Goal: Task Accomplishment & Management: Complete application form

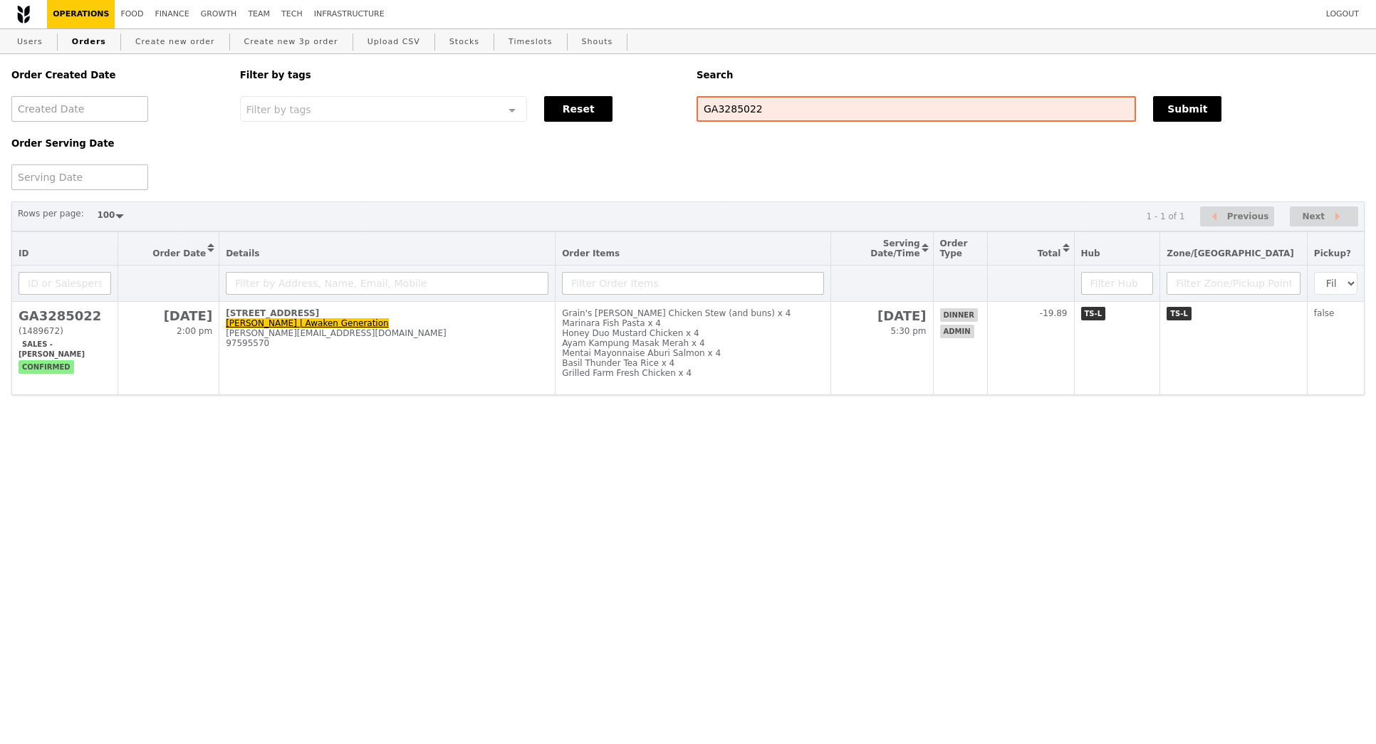
select select "100"
click at [197, 53] on link "Create new order" at bounding box center [175, 42] width 91 height 26
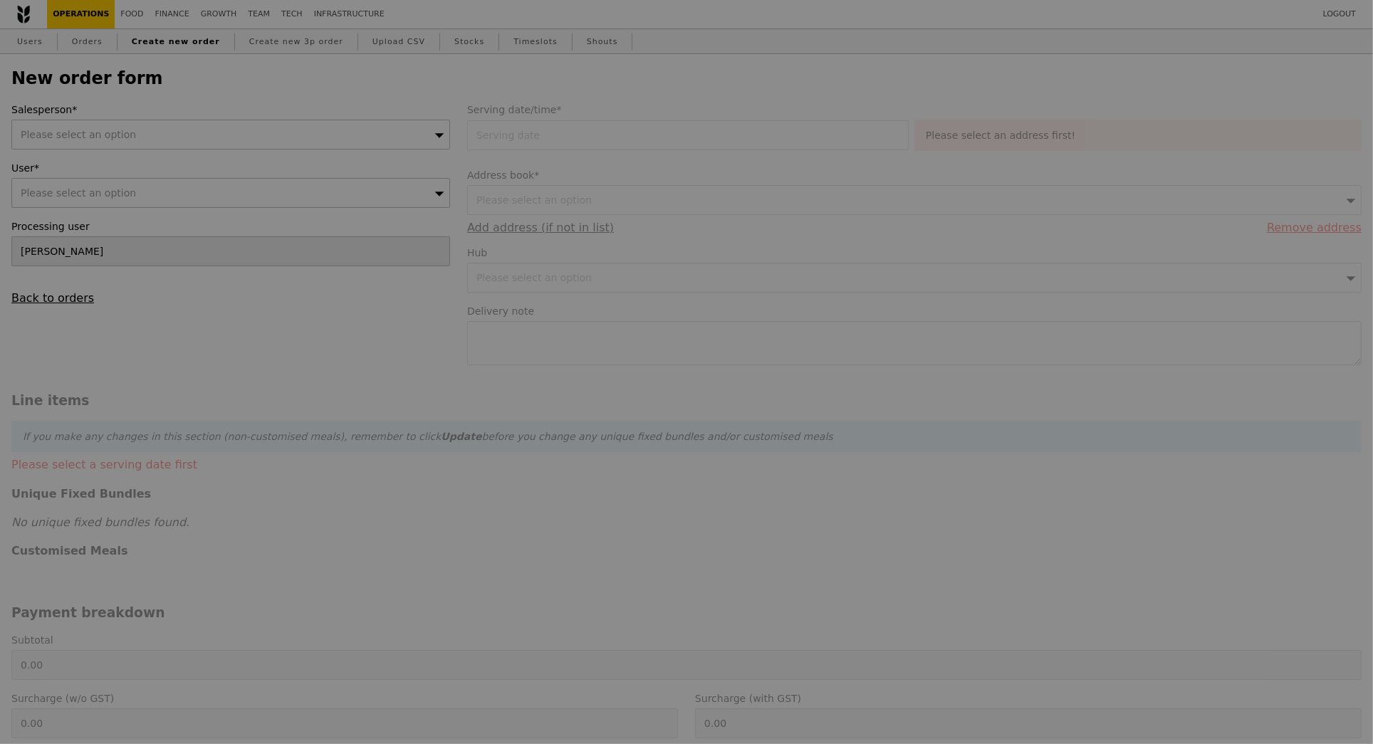
click at [197, 53] on div at bounding box center [686, 372] width 1373 height 744
type input "Confirm"
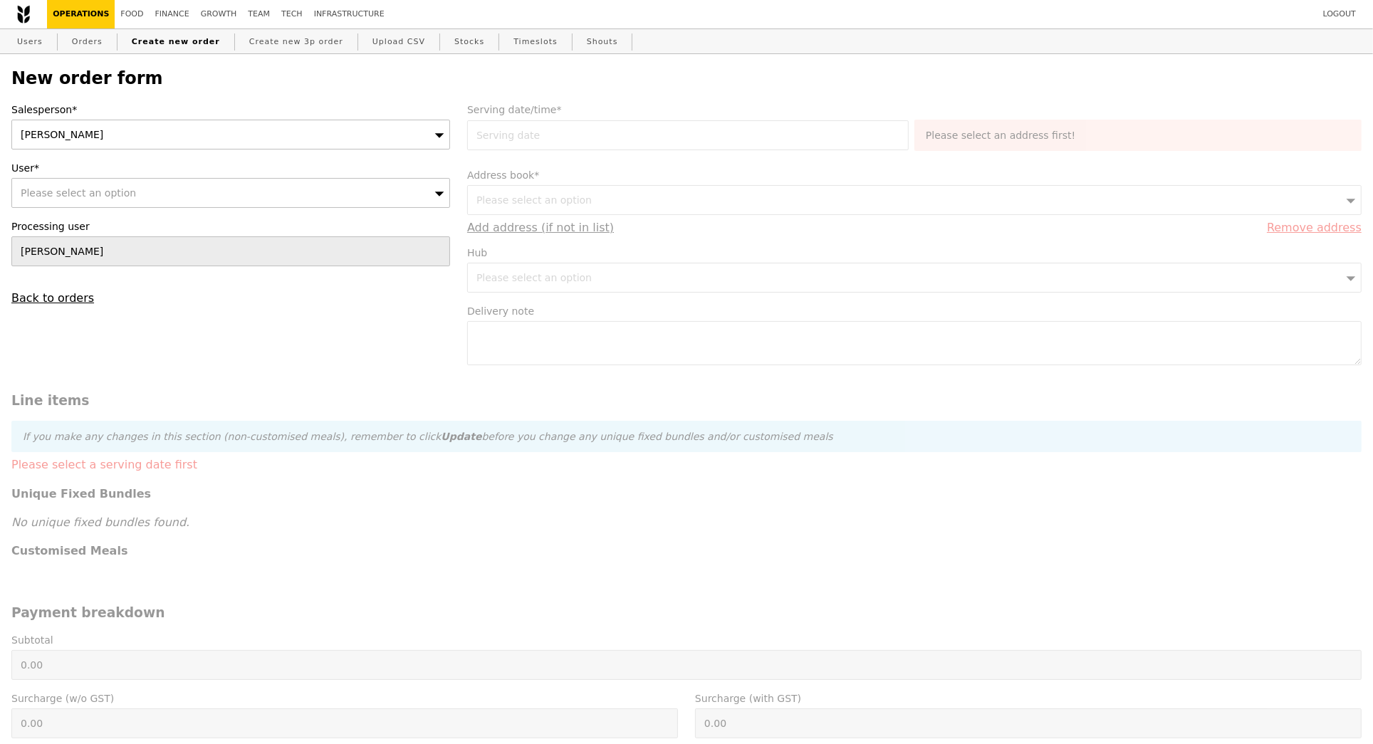
click at [208, 203] on div "Please select an option" at bounding box center [230, 193] width 439 height 30
type input "estherchee@vfc.org"
type input "Confirm"
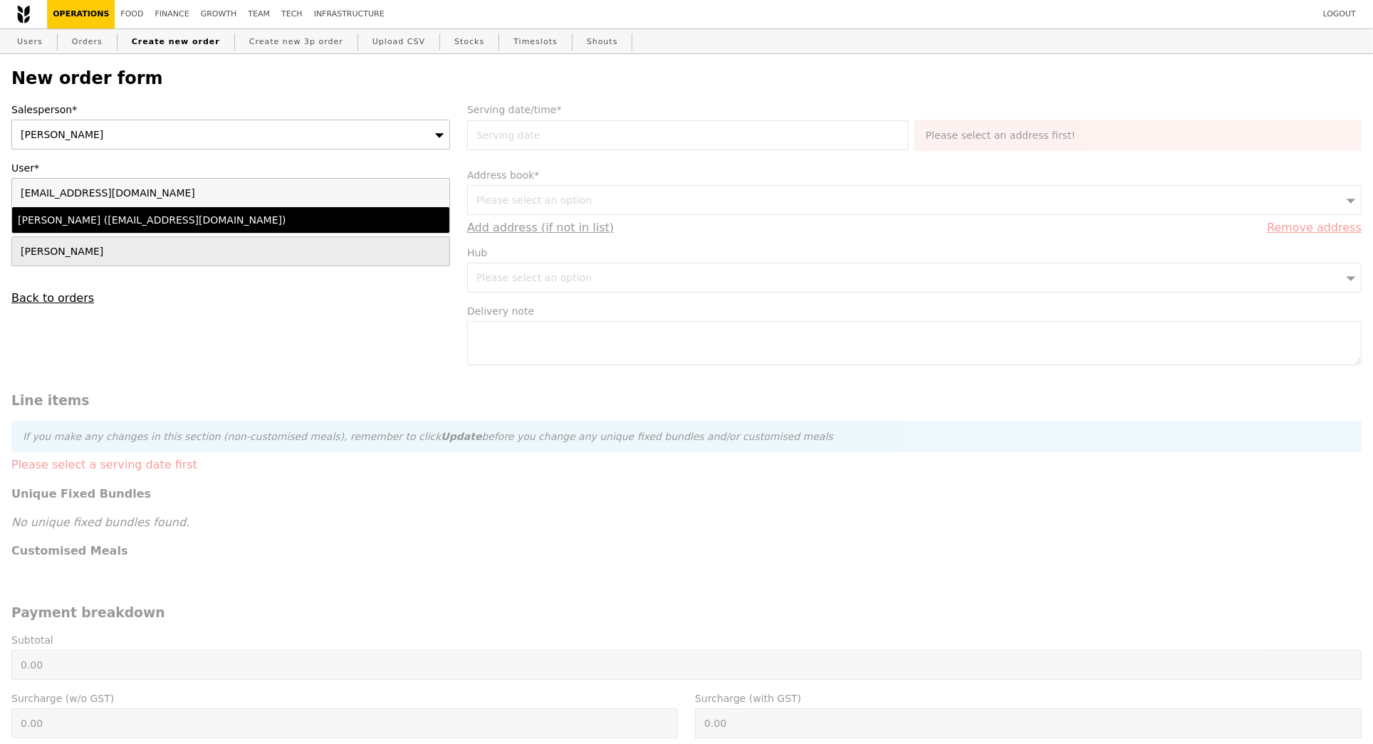
type input "estherchee@vfc.org"
click at [205, 226] on div "Esther (estherchee@vfc.org)" at bounding box center [177, 220] width 319 height 14
type input "Loading..."
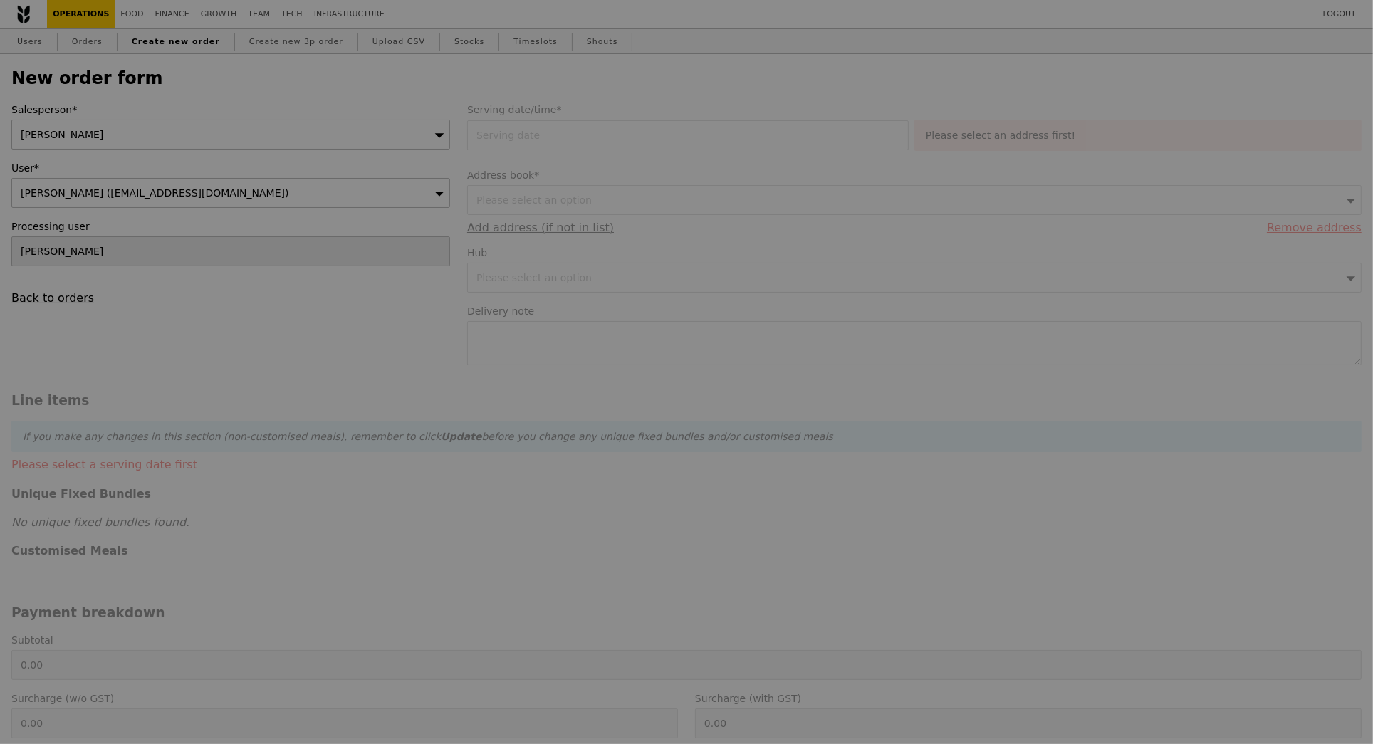
type input "9.08"
type input "9.90"
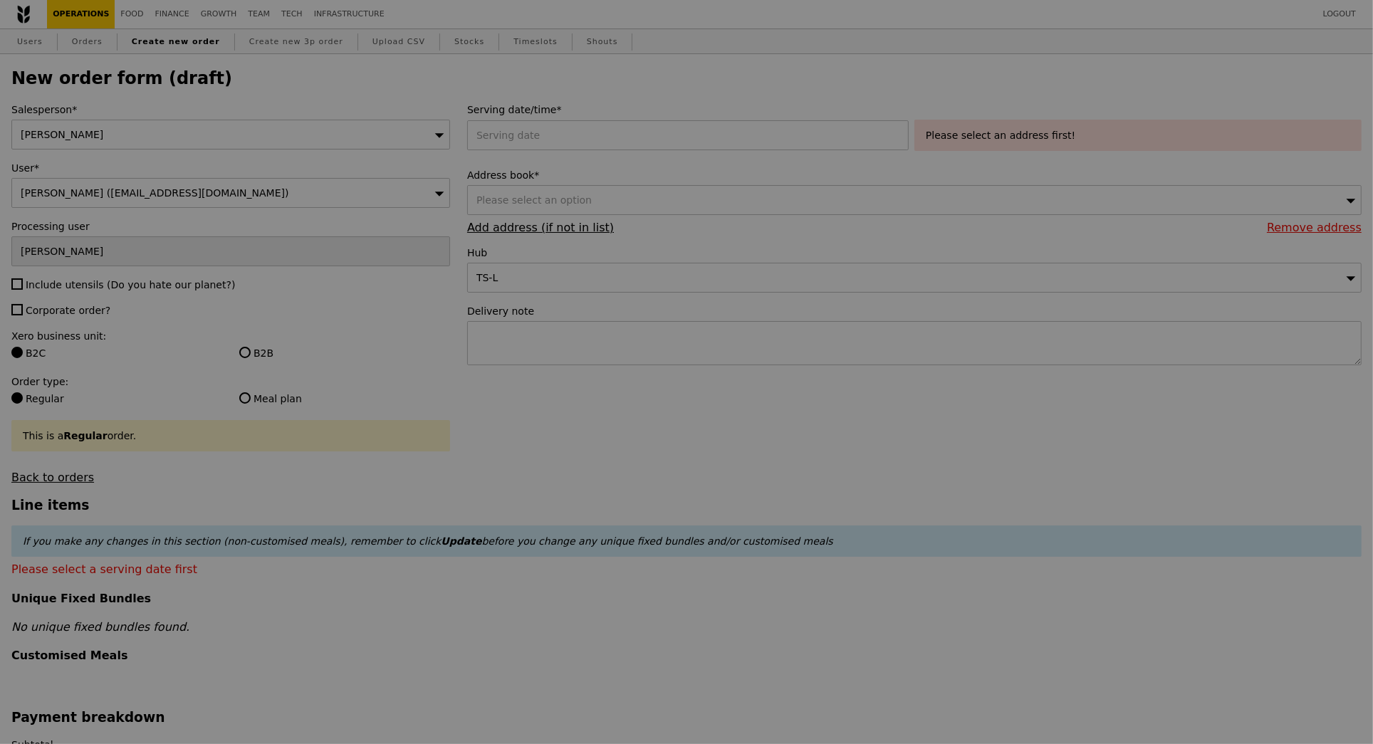
type input "Confirm"
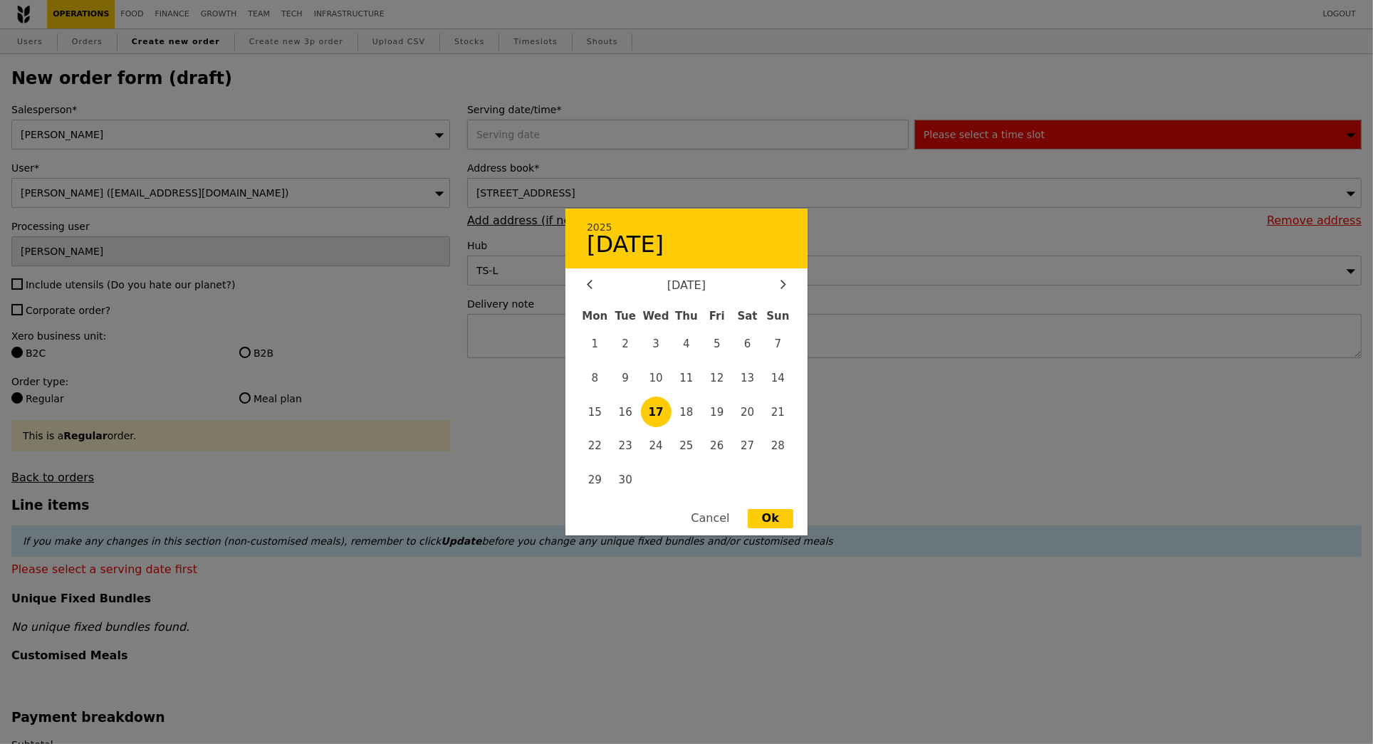
click at [603, 138] on div "2025 17 September September 2025 Mon Tue Wed Thu Fri Sat Sun 1 2 3 4 5 6 7 8 9 …" at bounding box center [690, 135] width 447 height 30
click at [683, 444] on span "25" at bounding box center [687, 446] width 31 height 31
type input "25 Sep 2025"
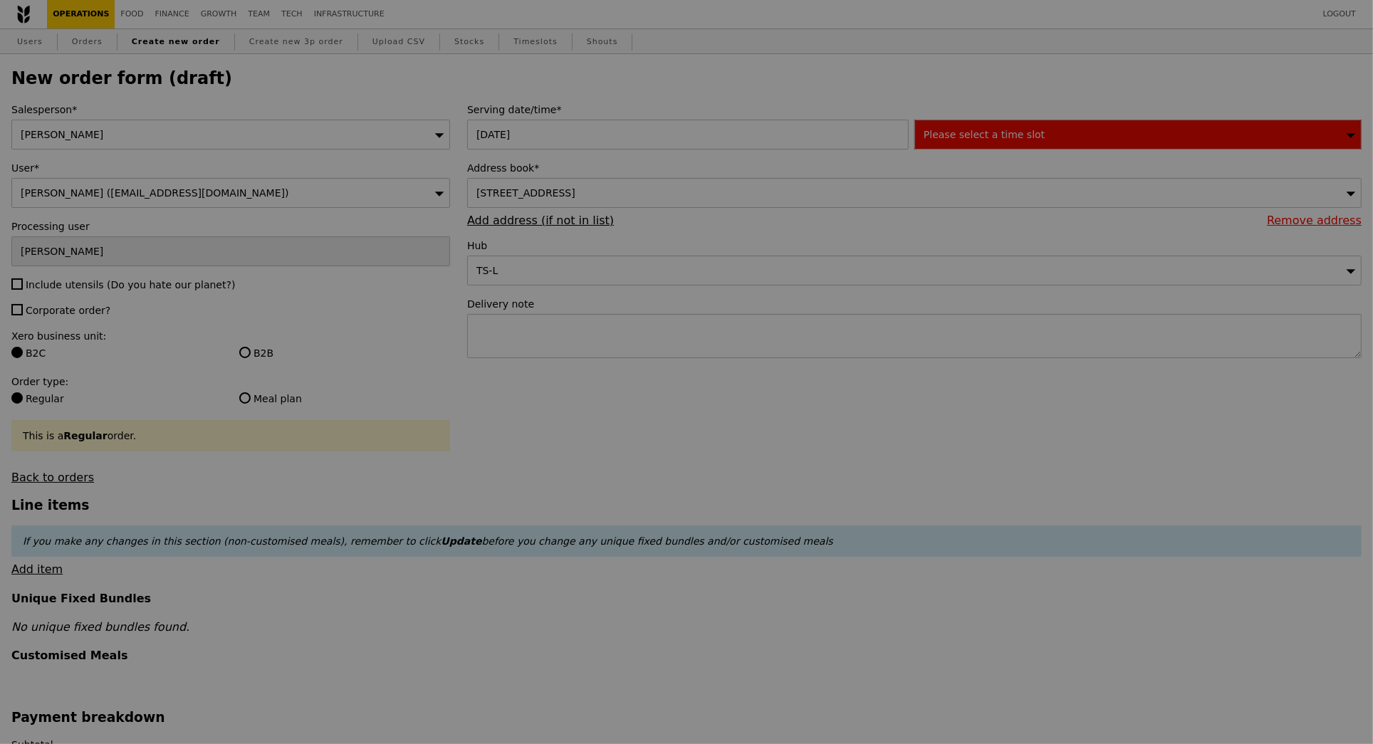
type input "Confirm"
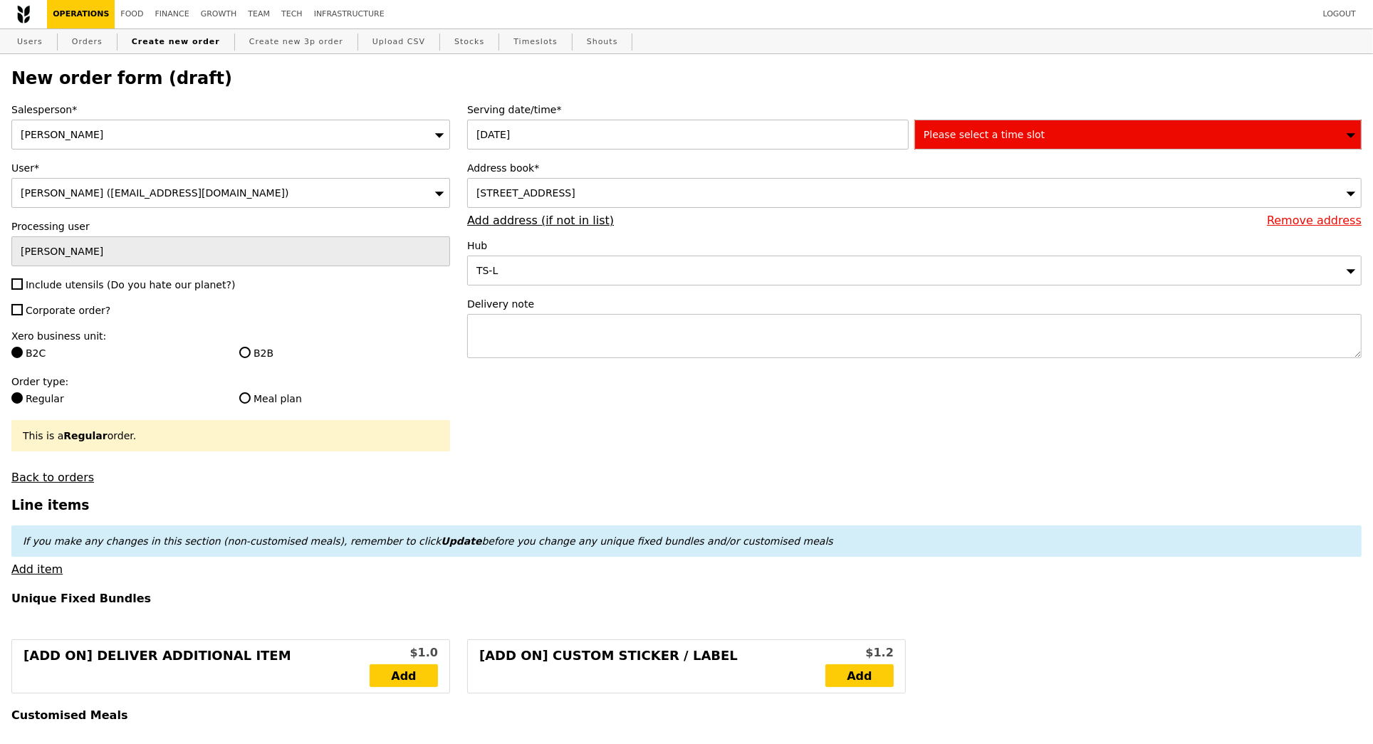
click at [986, 137] on span "Please select a time slot" at bounding box center [984, 134] width 121 height 11
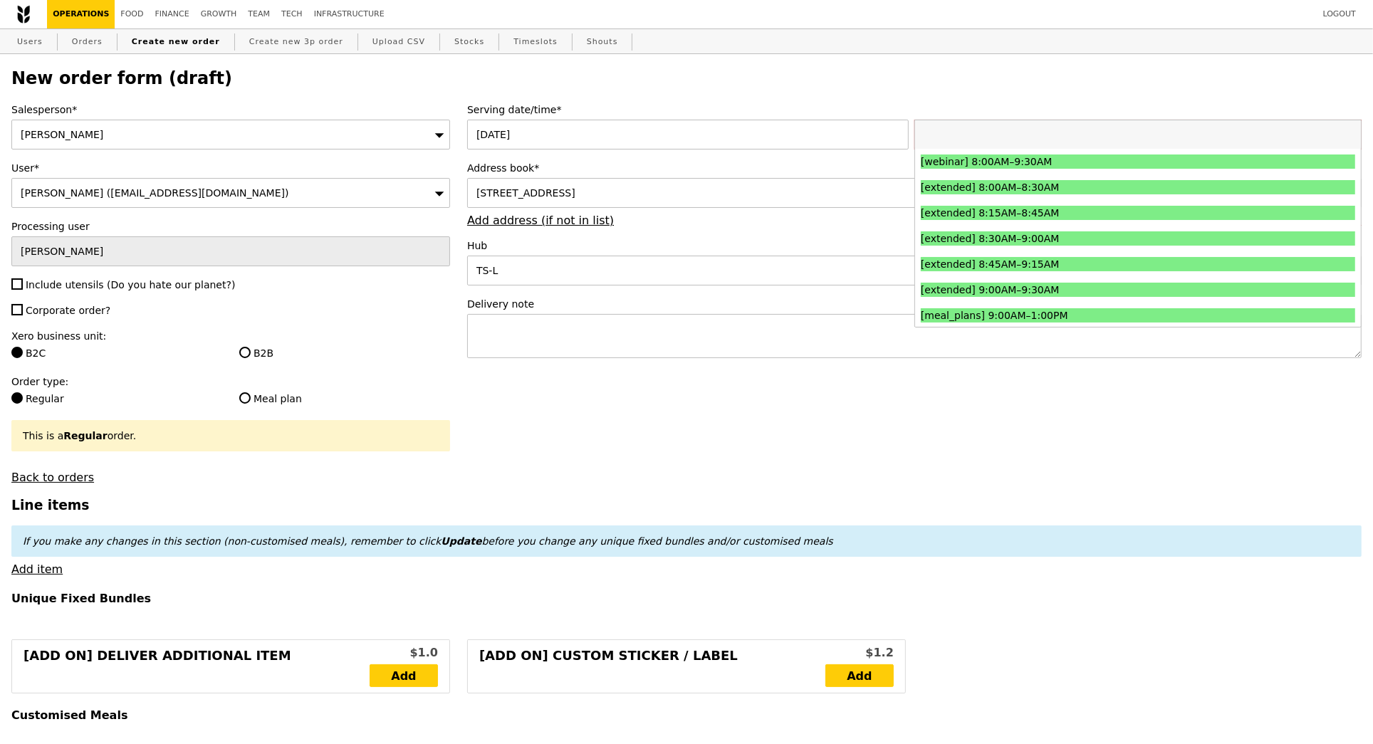
click at [986, 137] on input "search" at bounding box center [1138, 134] width 446 height 28
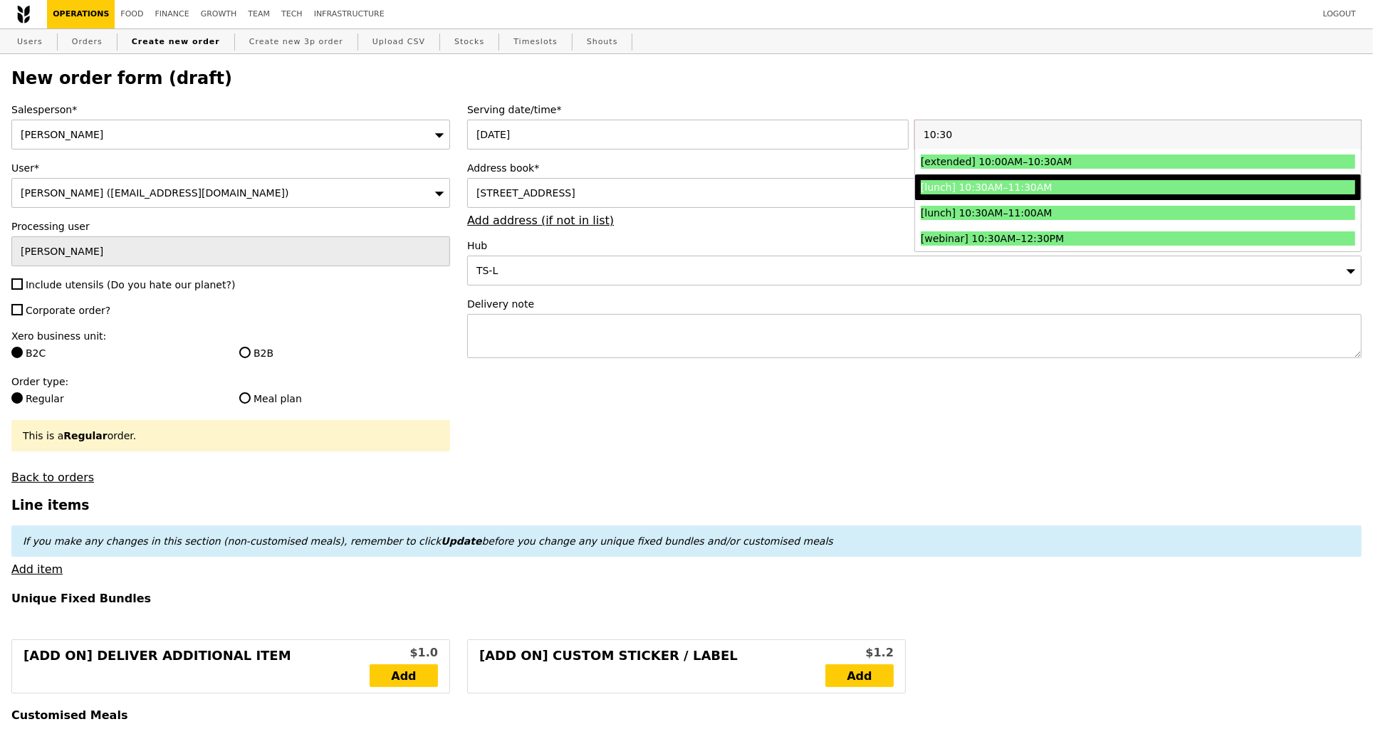
type input "10:30"
click at [999, 181] on div "[lunch] 10:30AM–11:30AM" at bounding box center [1084, 187] width 326 height 14
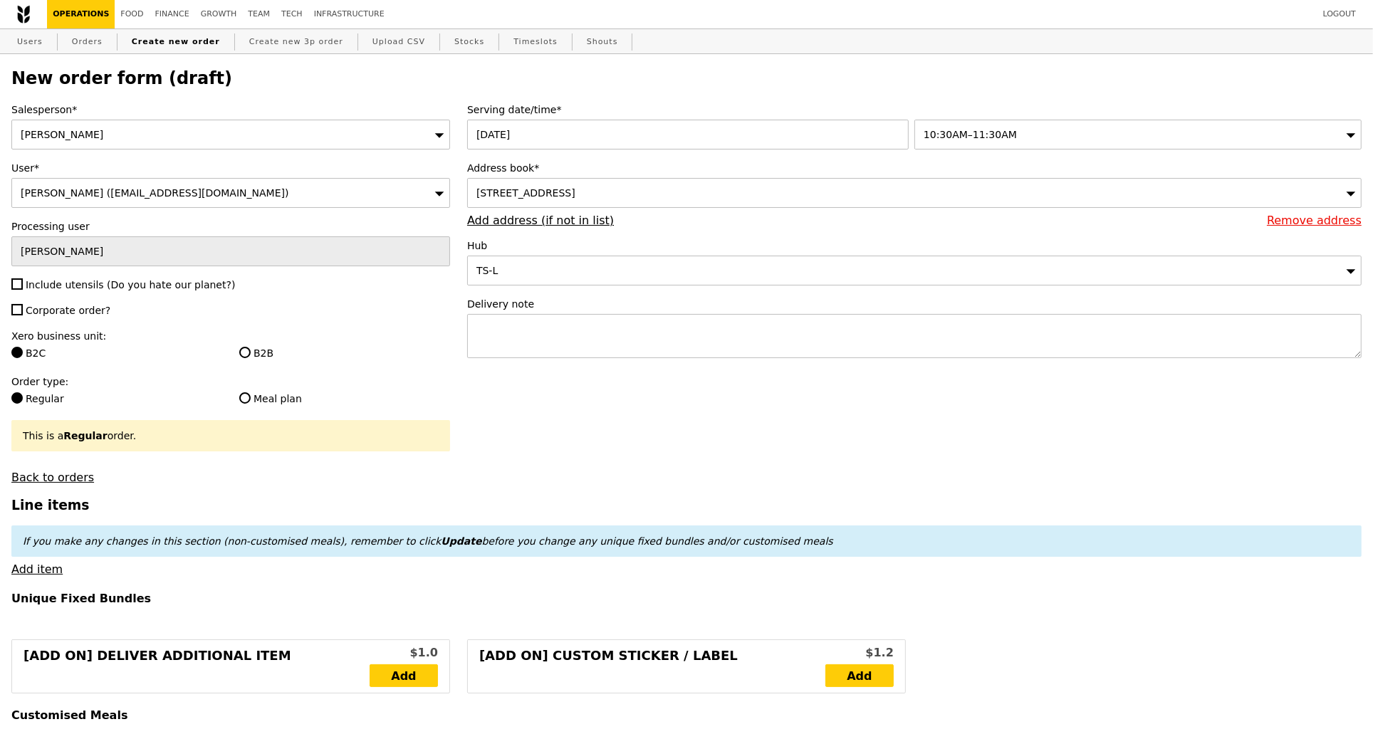
type input "Confirm"
click at [118, 288] on span "Include utensils (Do you hate our planet?)" at bounding box center [130, 284] width 209 height 11
click at [23, 288] on input "Include utensils (Do you hate our planet?)" at bounding box center [16, 283] width 11 height 11
checkbox input "true"
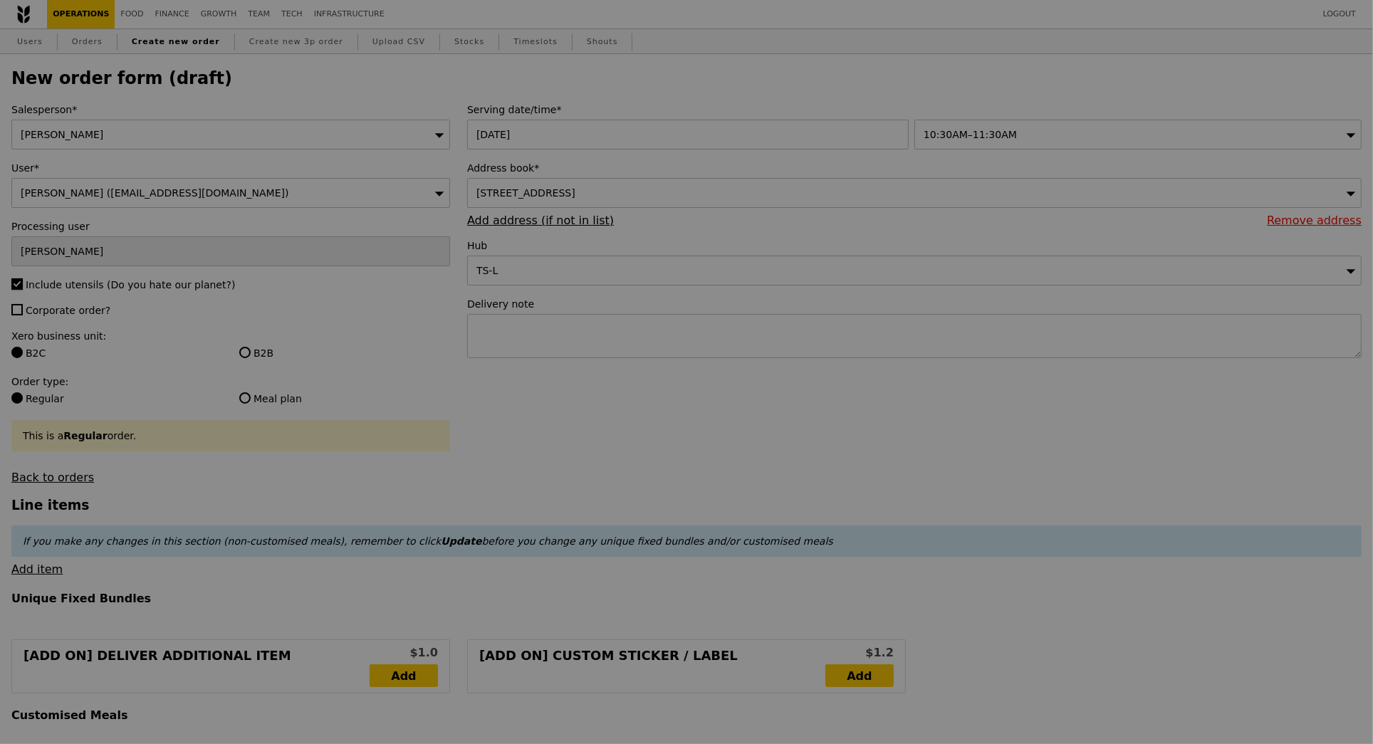
type input "Confirm"
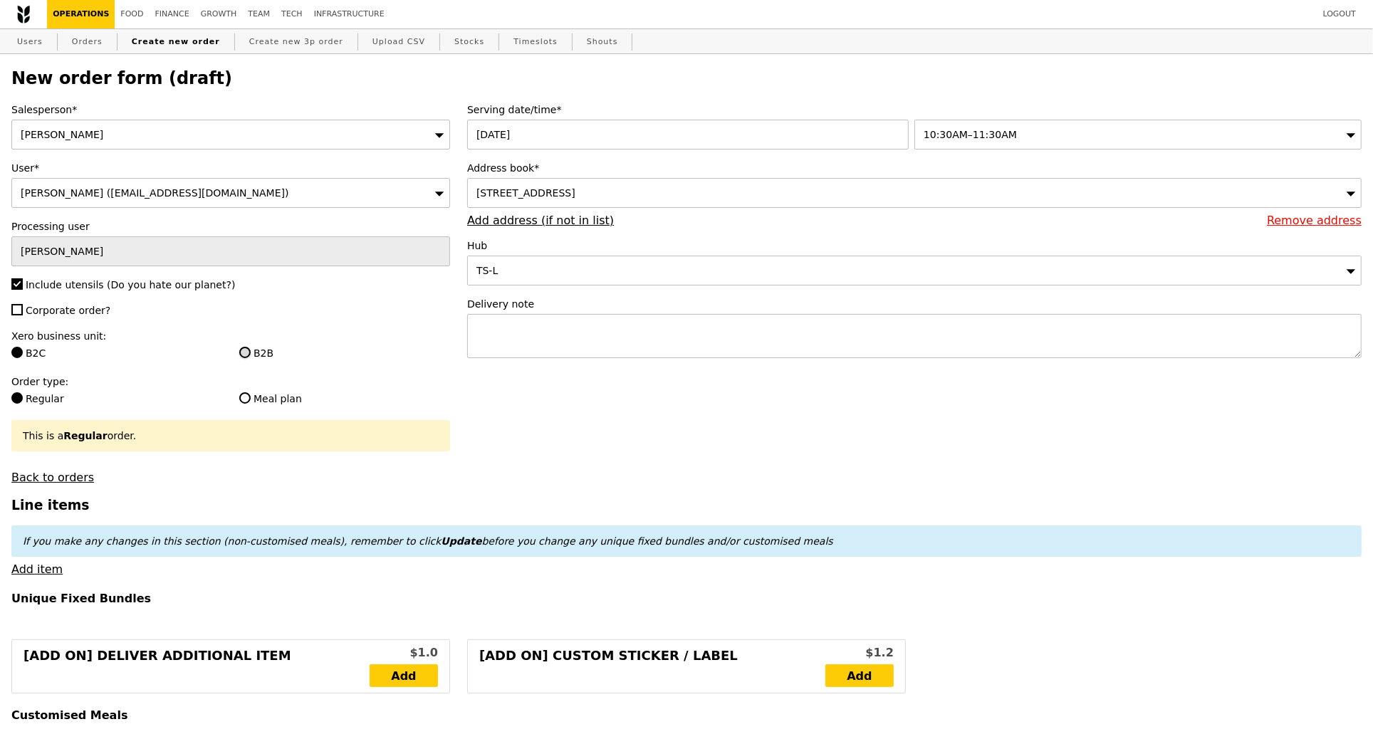
click at [249, 353] on input "B2B" at bounding box center [244, 352] width 11 height 11
radio input "true"
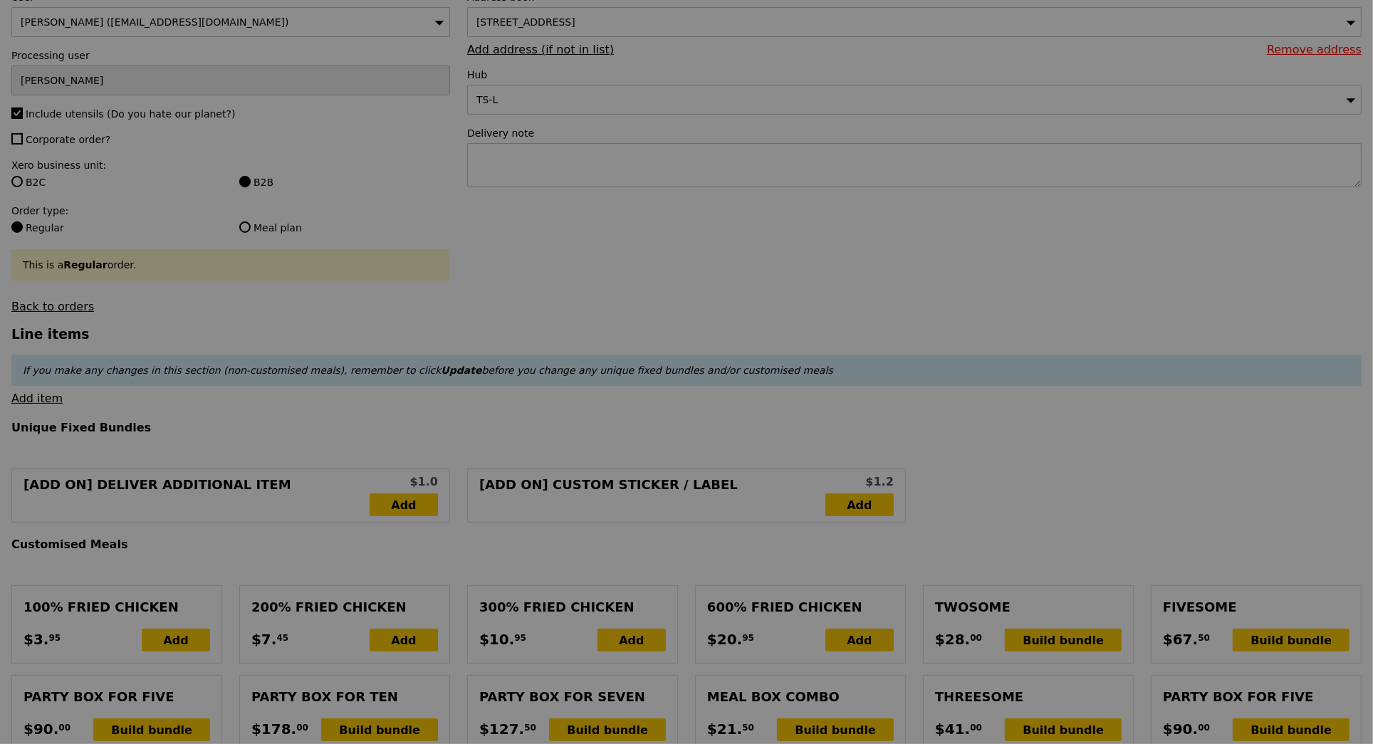
type input "Confirm"
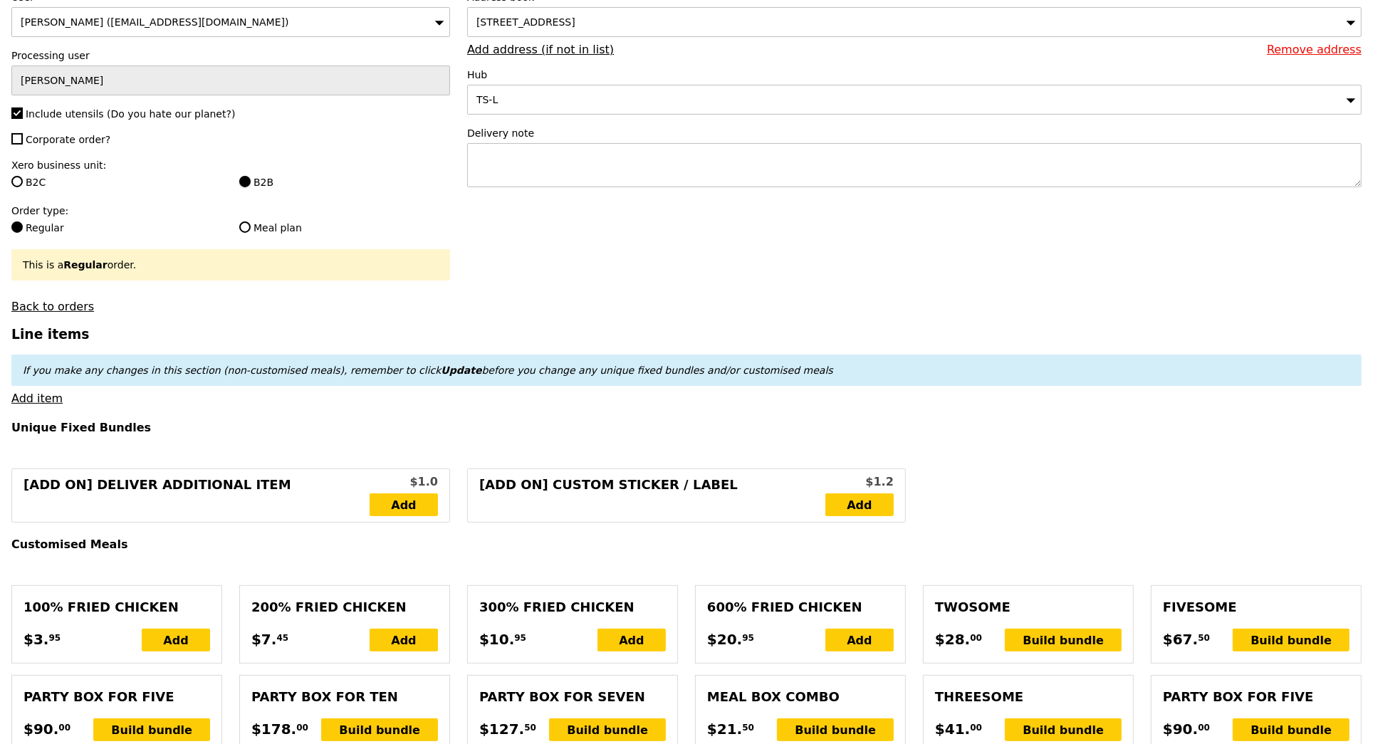
scroll to position [177, 0]
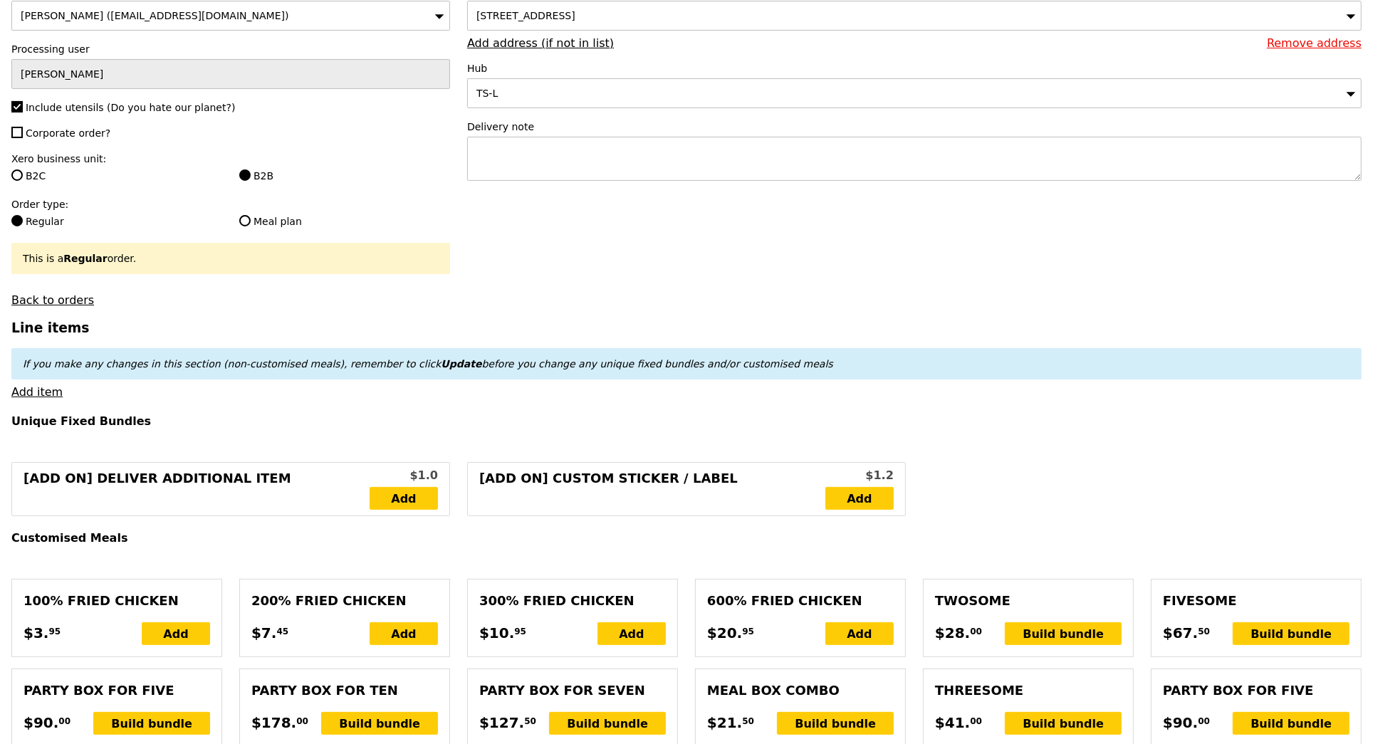
click at [38, 395] on link "Add item" at bounding box center [36, 392] width 51 height 14
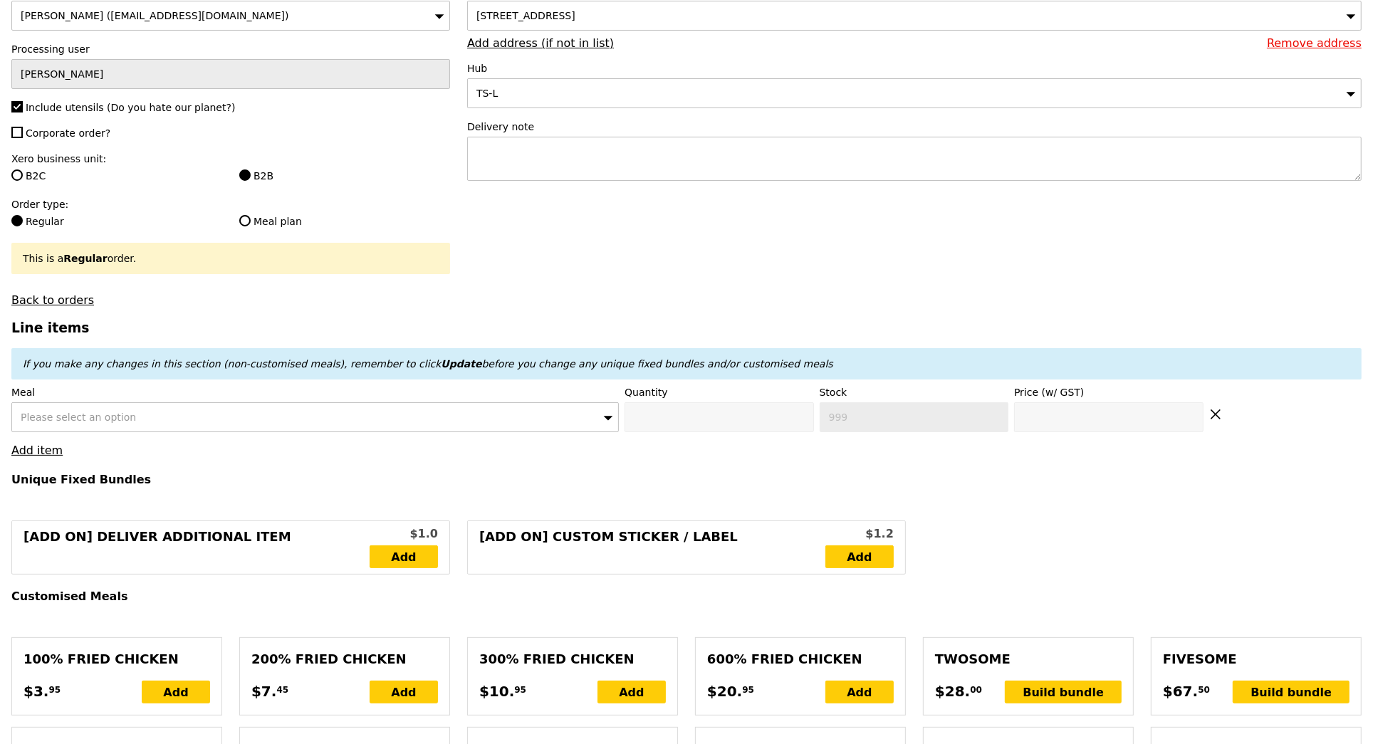
click at [98, 412] on span "Please select an option" at bounding box center [78, 417] width 115 height 11
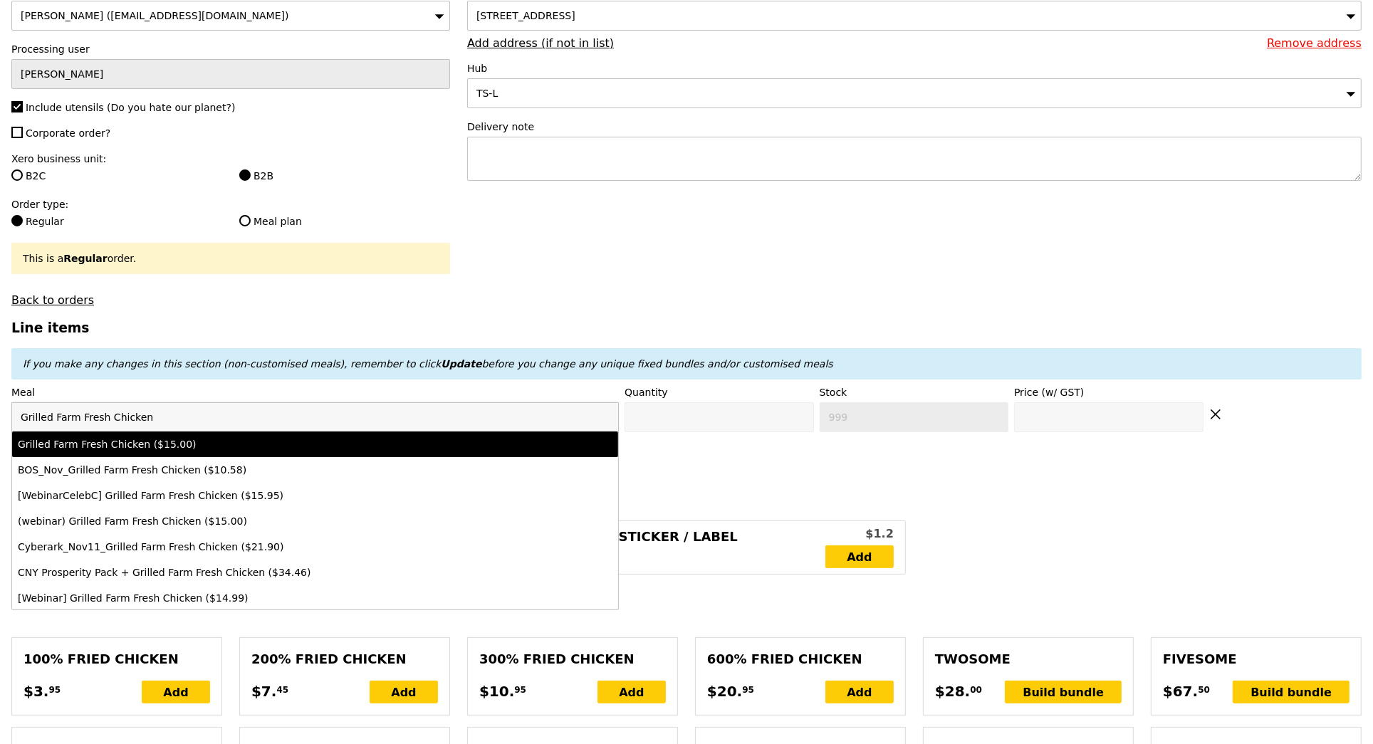
type input "Grilled Farm Fresh Chicken"
click at [157, 446] on div "Grilled Farm Fresh Chicken ($15.00)" at bounding box center [241, 444] width 446 height 14
type input "Confirm anyway"
type input "0"
type input "499"
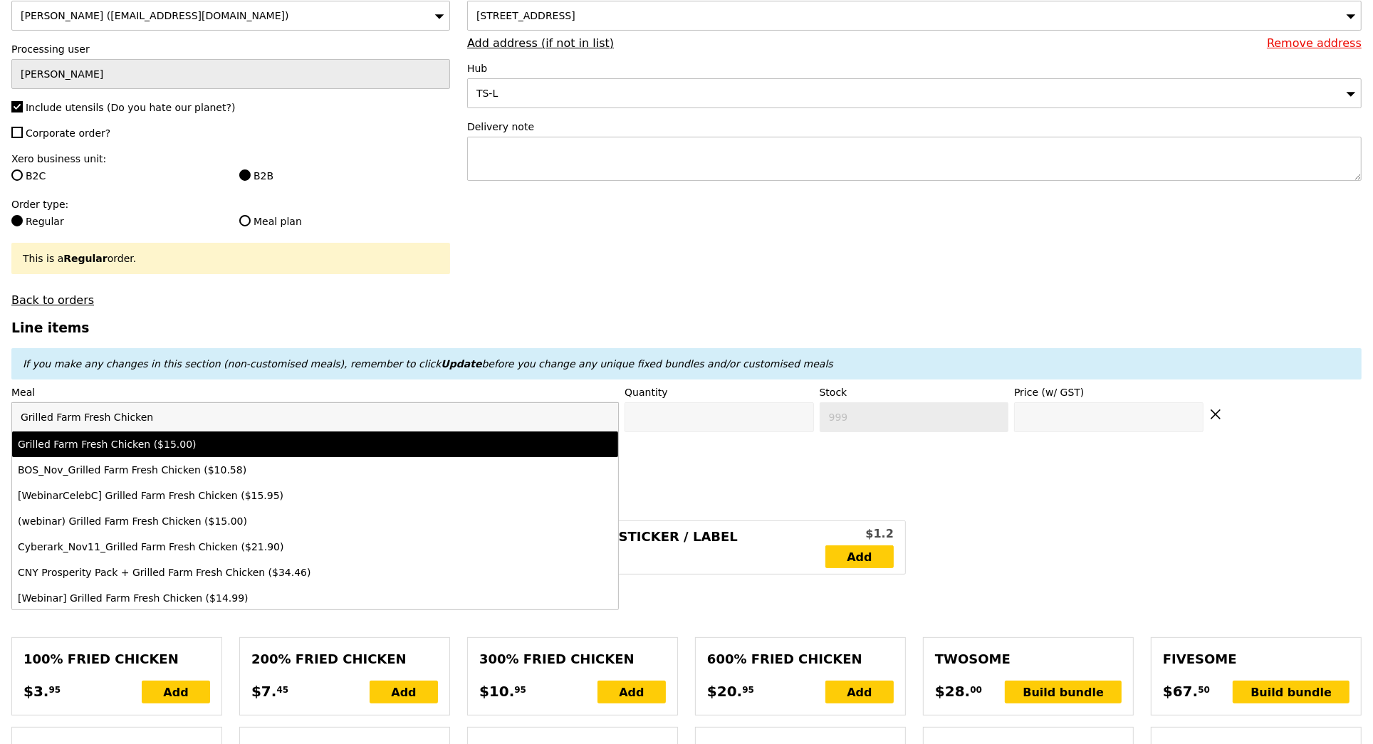
type input "15.0"
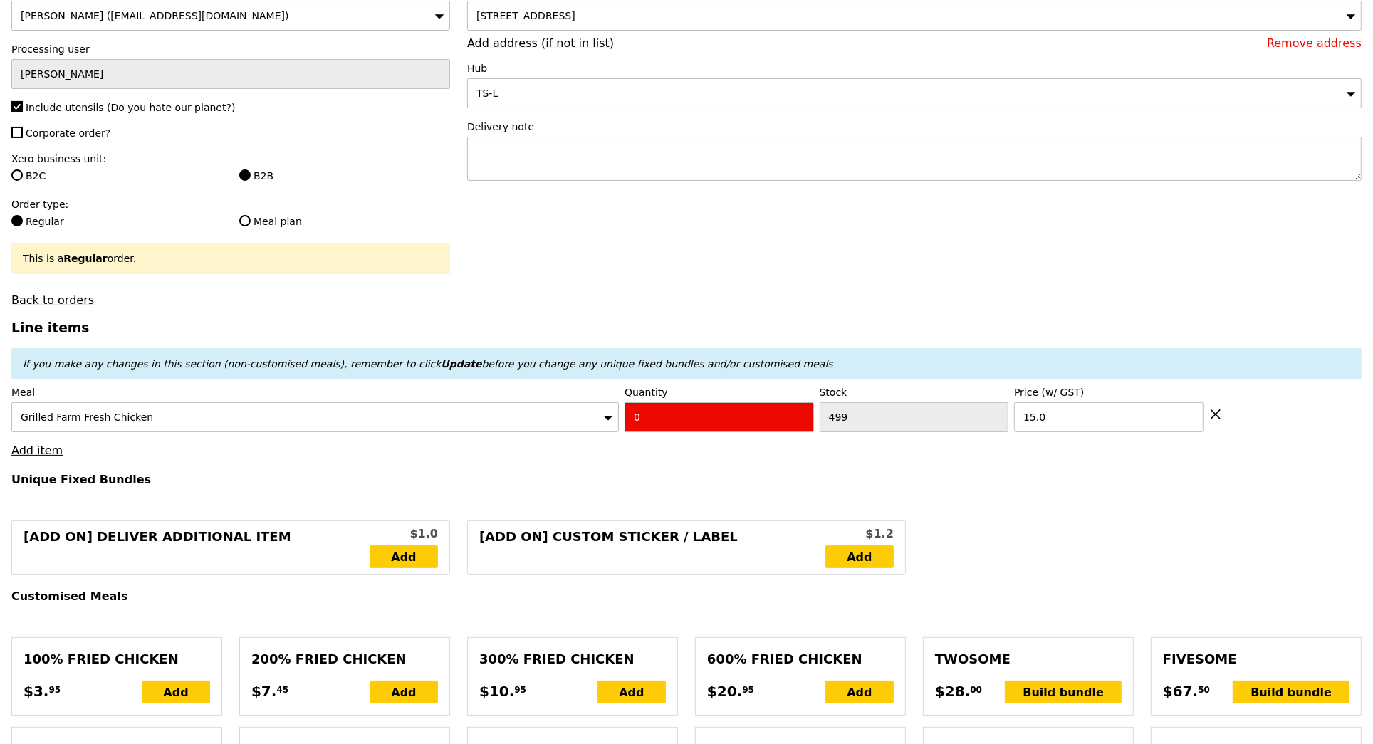
click at [729, 416] on input "0" at bounding box center [719, 417] width 189 height 30
type input "Confirm"
type input "5"
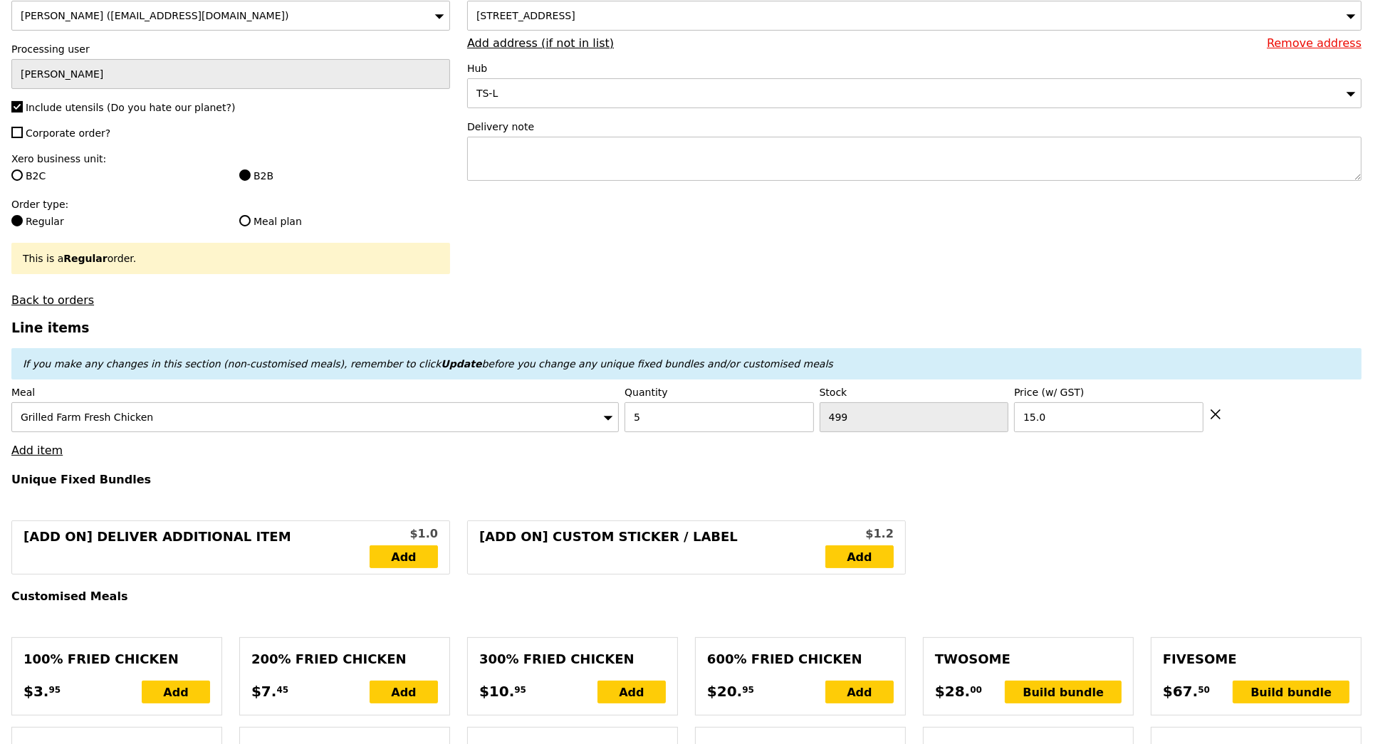
type input "Loading..."
type input "75.00"
type input "3.62"
type input "3.95"
type input "78.95"
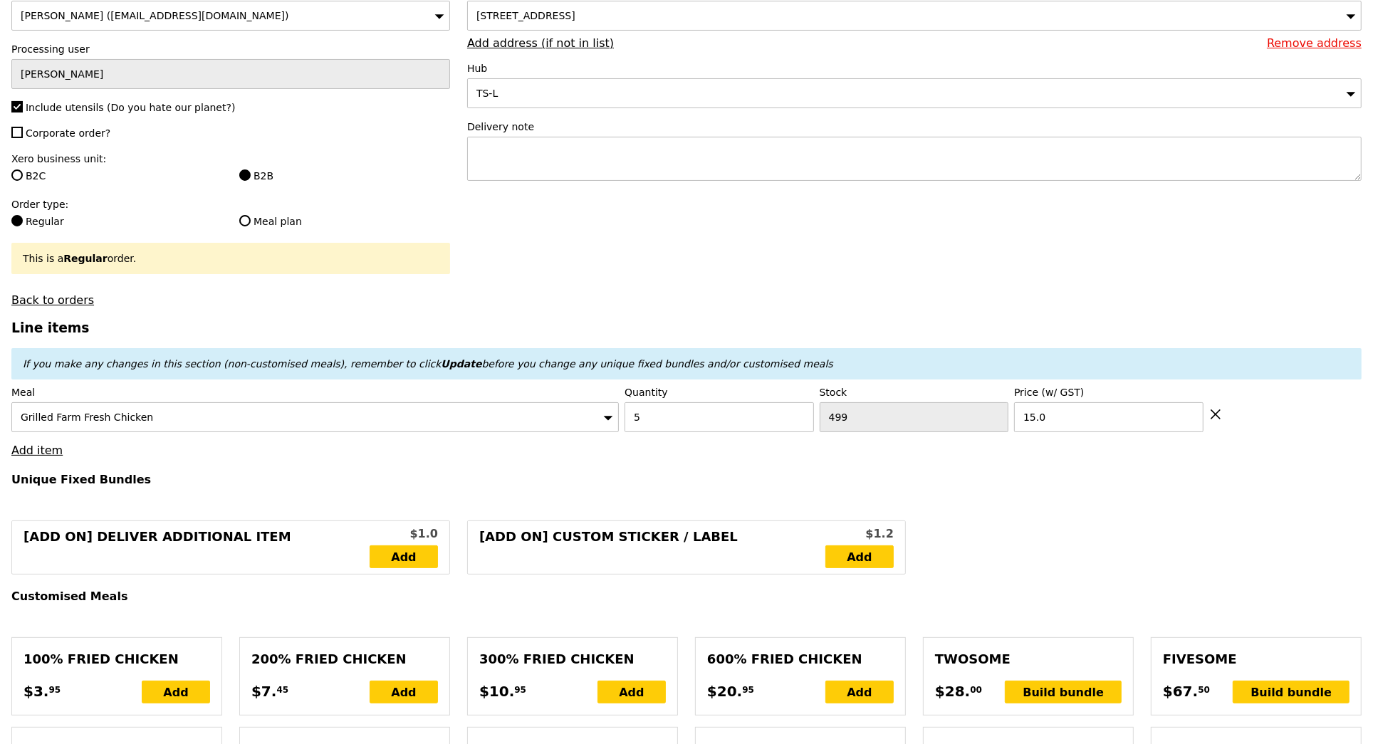
type input "Confirm"
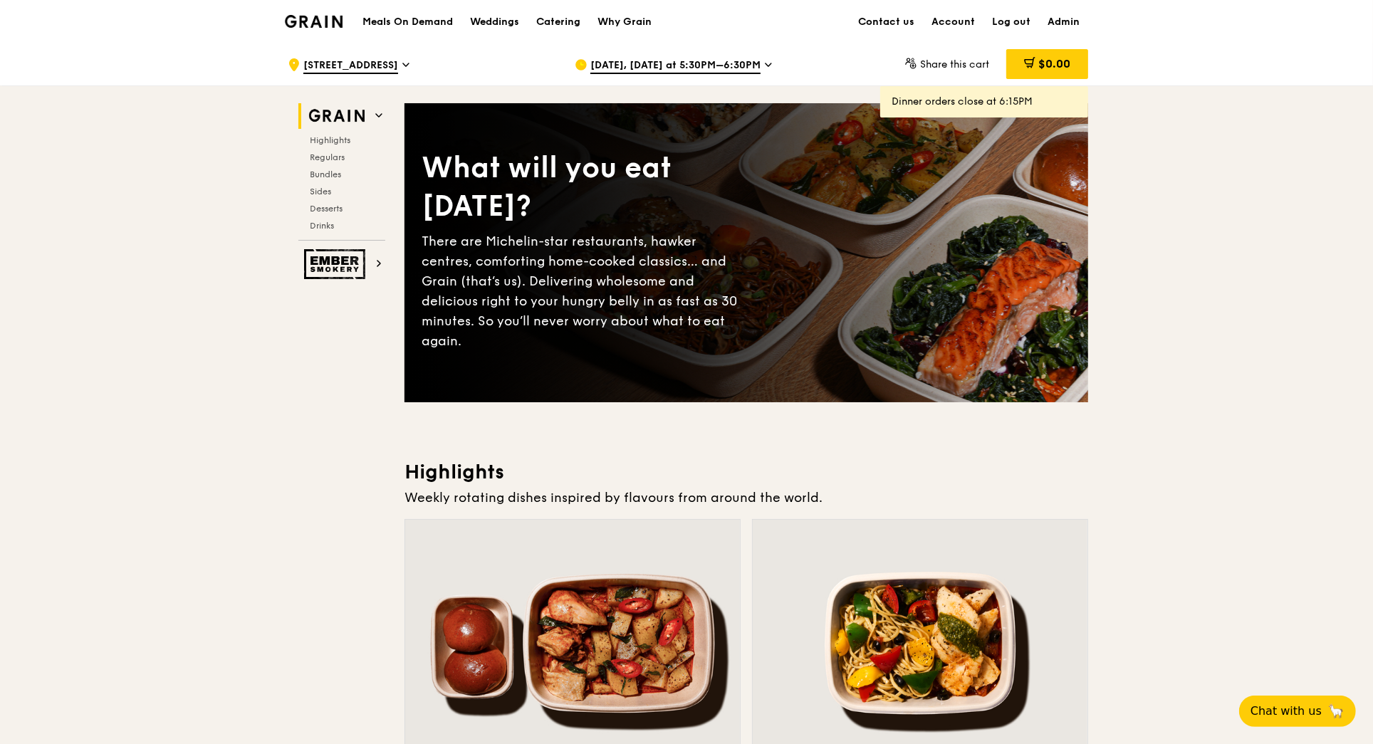
click at [664, 60] on span "[DATE], [DATE] at 5:30PM–6:30PM" at bounding box center [675, 66] width 170 height 16
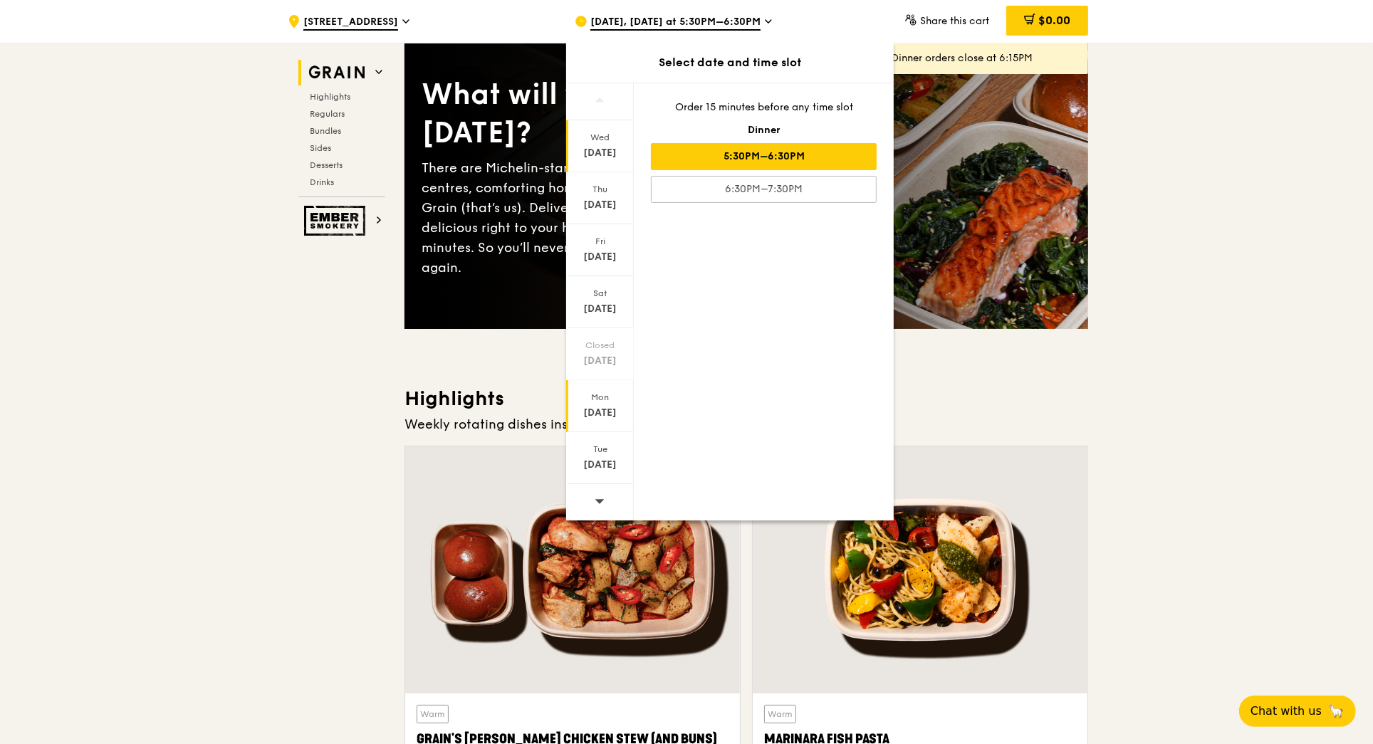
scroll to position [82, 0]
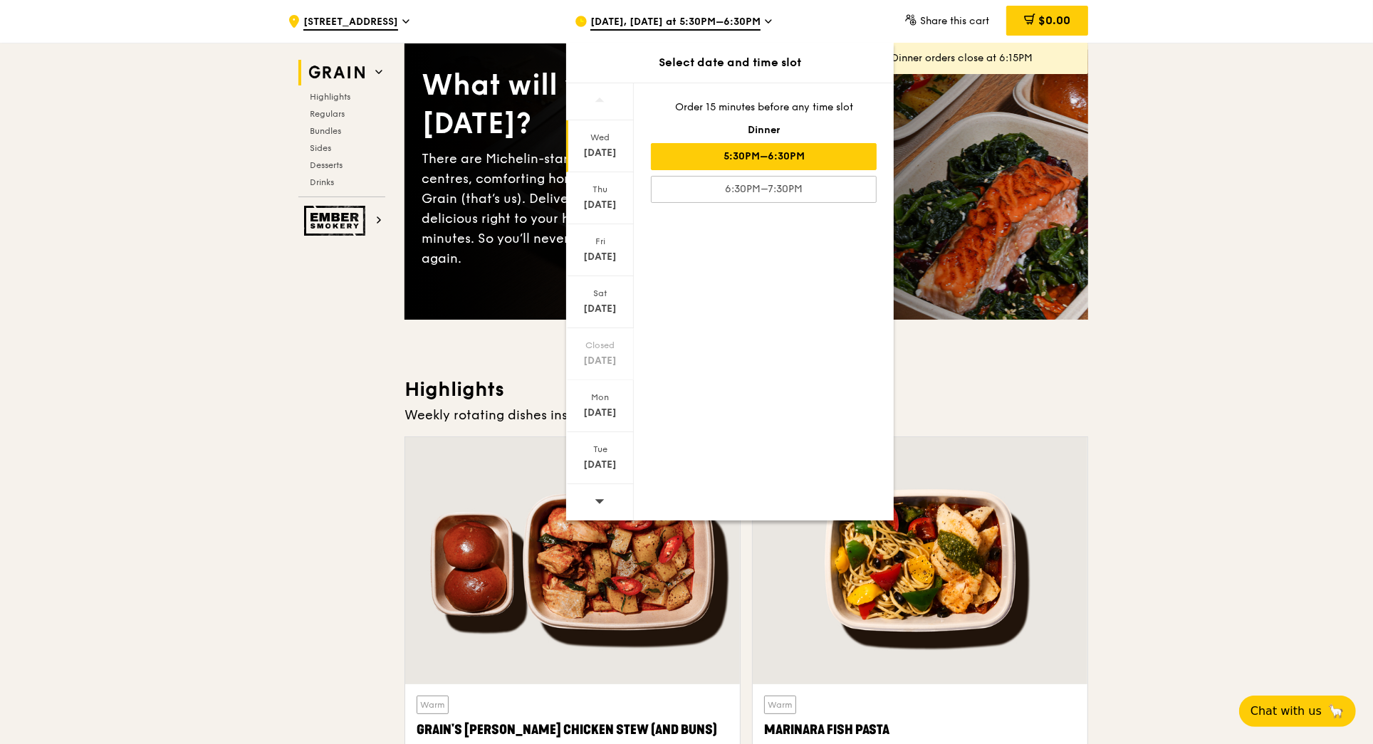
click at [603, 496] on icon at bounding box center [600, 501] width 10 height 11
click at [604, 214] on div "[DATE]" at bounding box center [600, 198] width 68 height 52
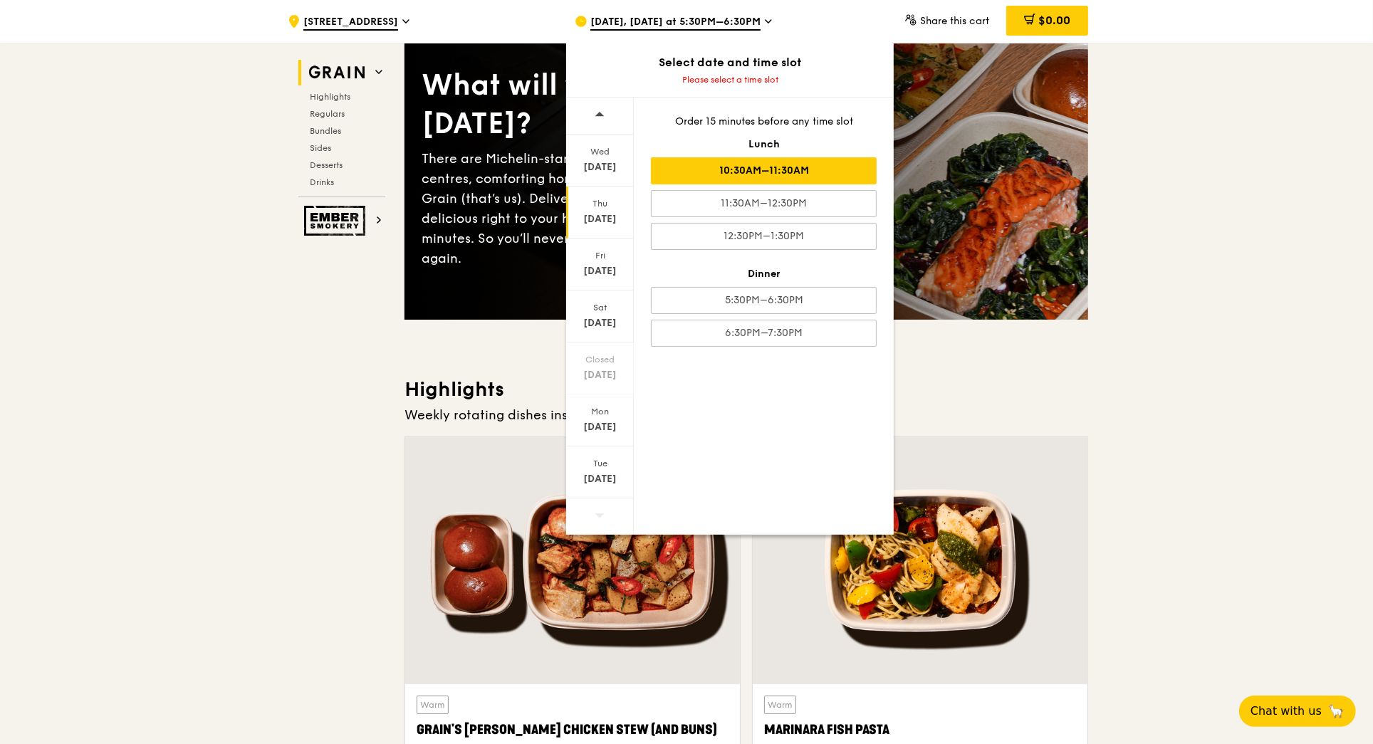
click at [739, 174] on div "10:30AM–11:30AM" at bounding box center [764, 170] width 226 height 27
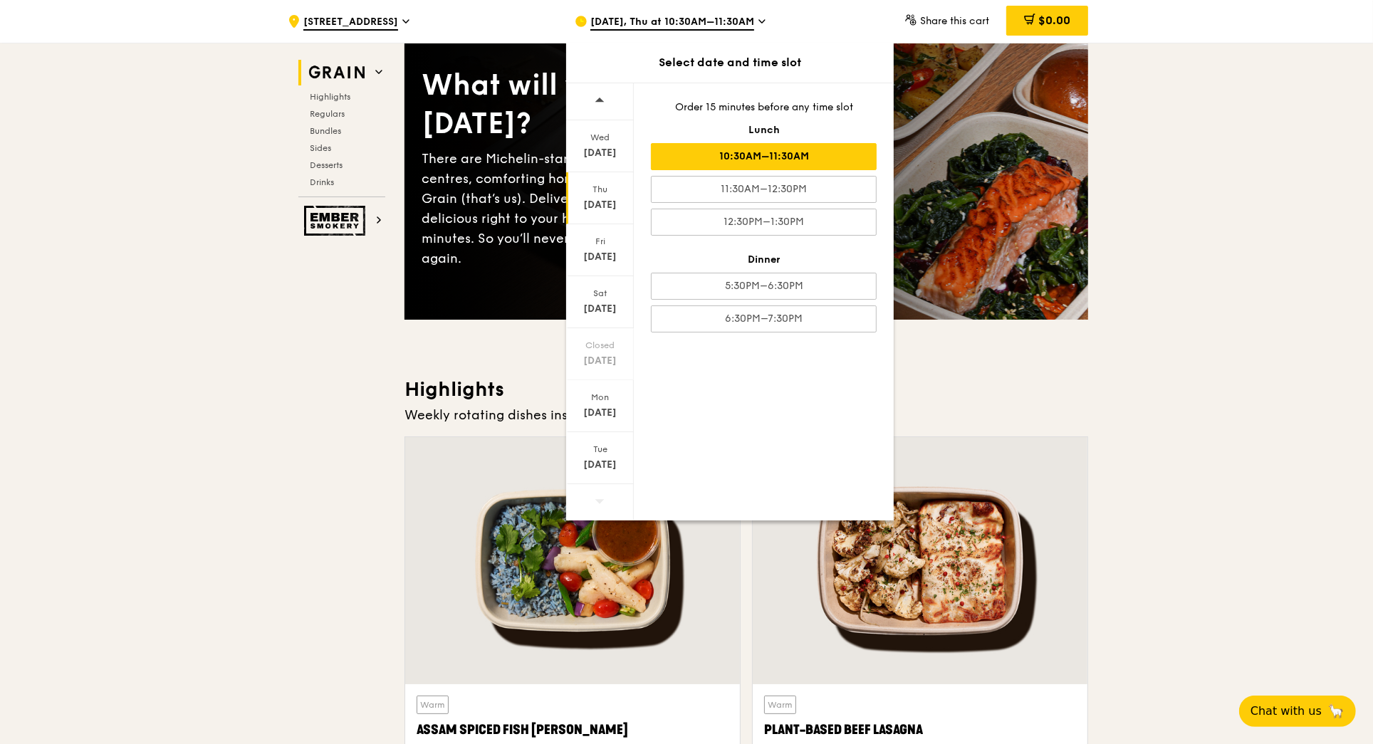
click at [1045, 387] on h3 "Highlights" at bounding box center [747, 390] width 684 height 26
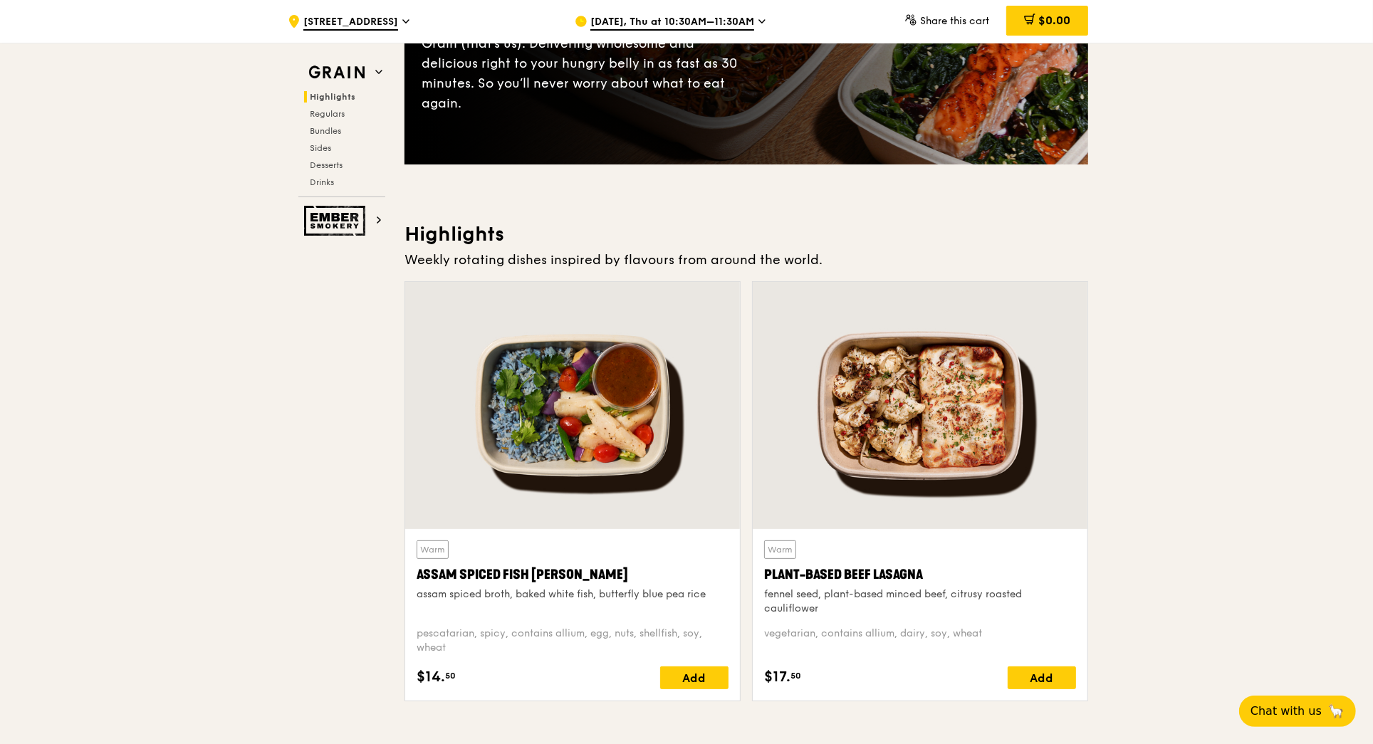
scroll to position [286, 0]
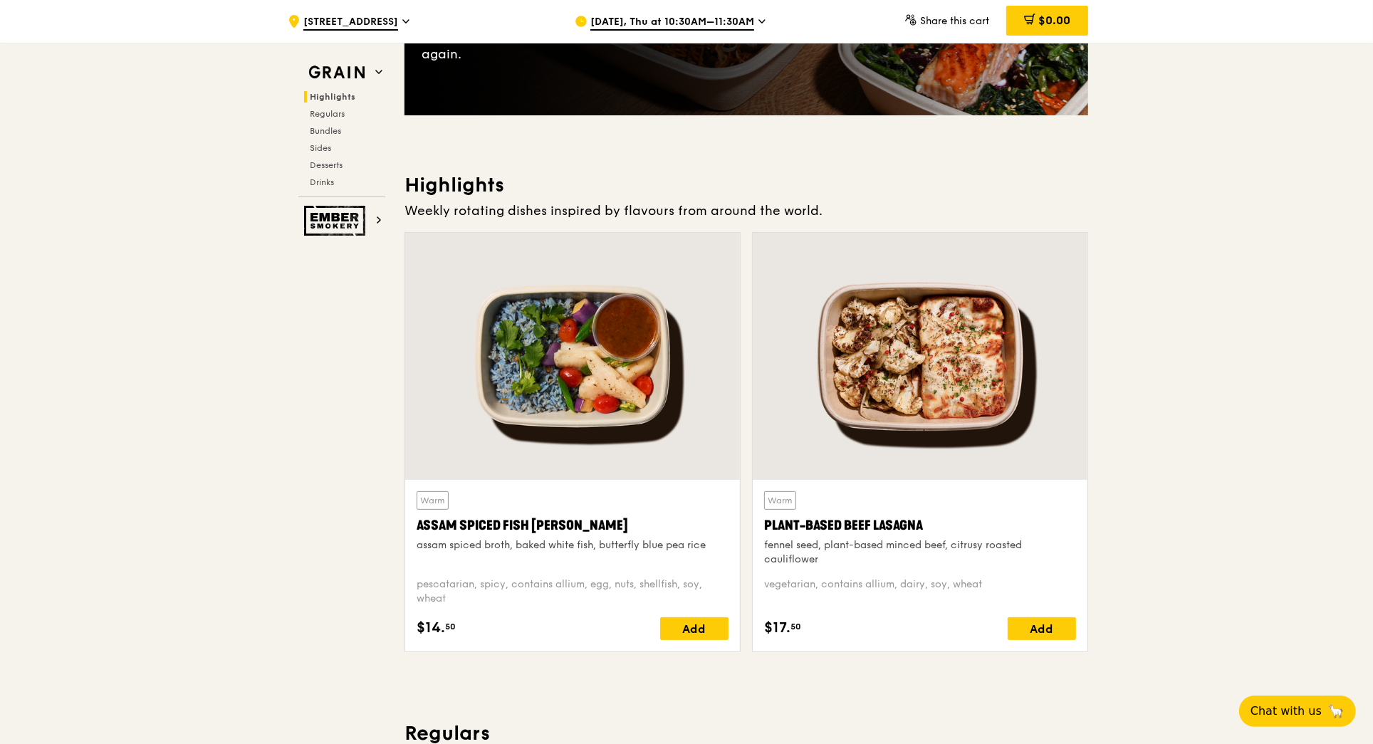
click at [717, 24] on span "[DATE], Thu at 10:30AM–11:30AM" at bounding box center [672, 23] width 164 height 16
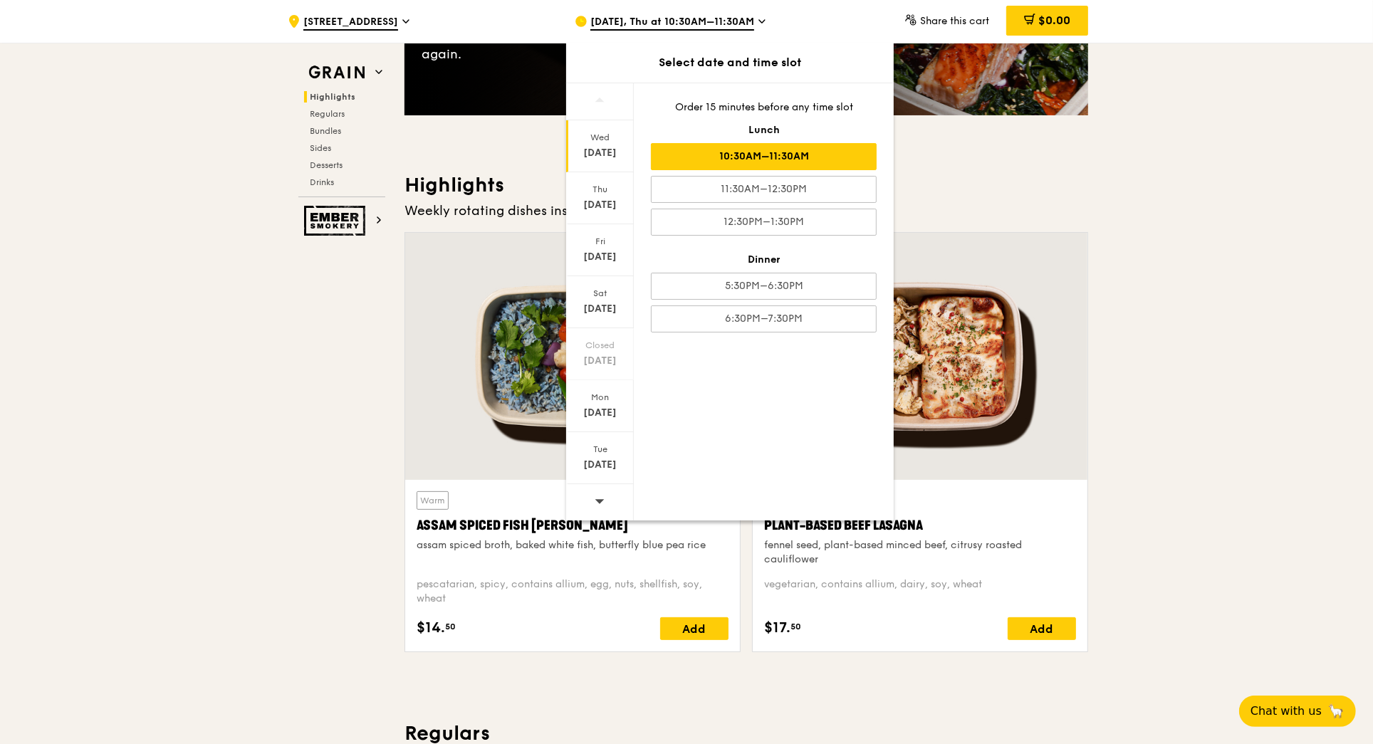
click at [599, 139] on div "Wed" at bounding box center [599, 137] width 63 height 11
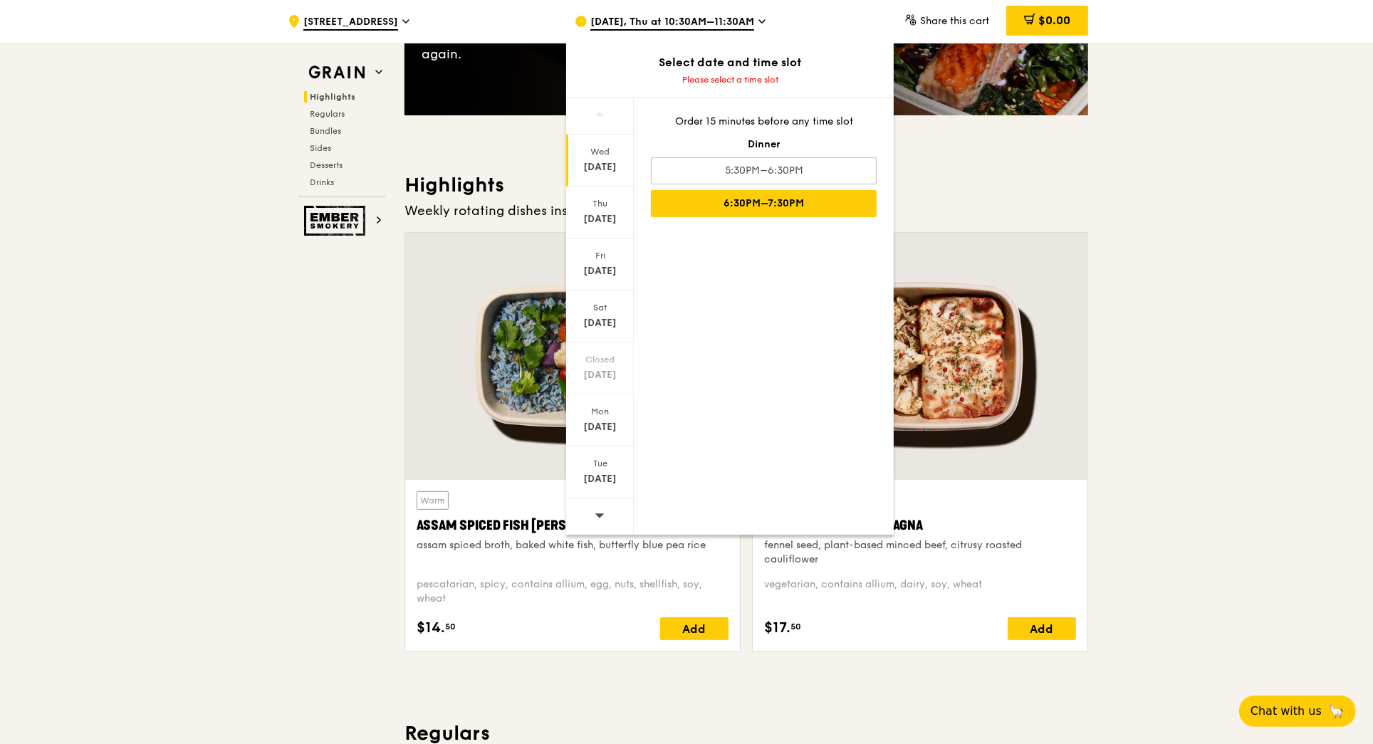
click at [741, 208] on div "6:30PM–7:30PM" at bounding box center [764, 203] width 226 height 27
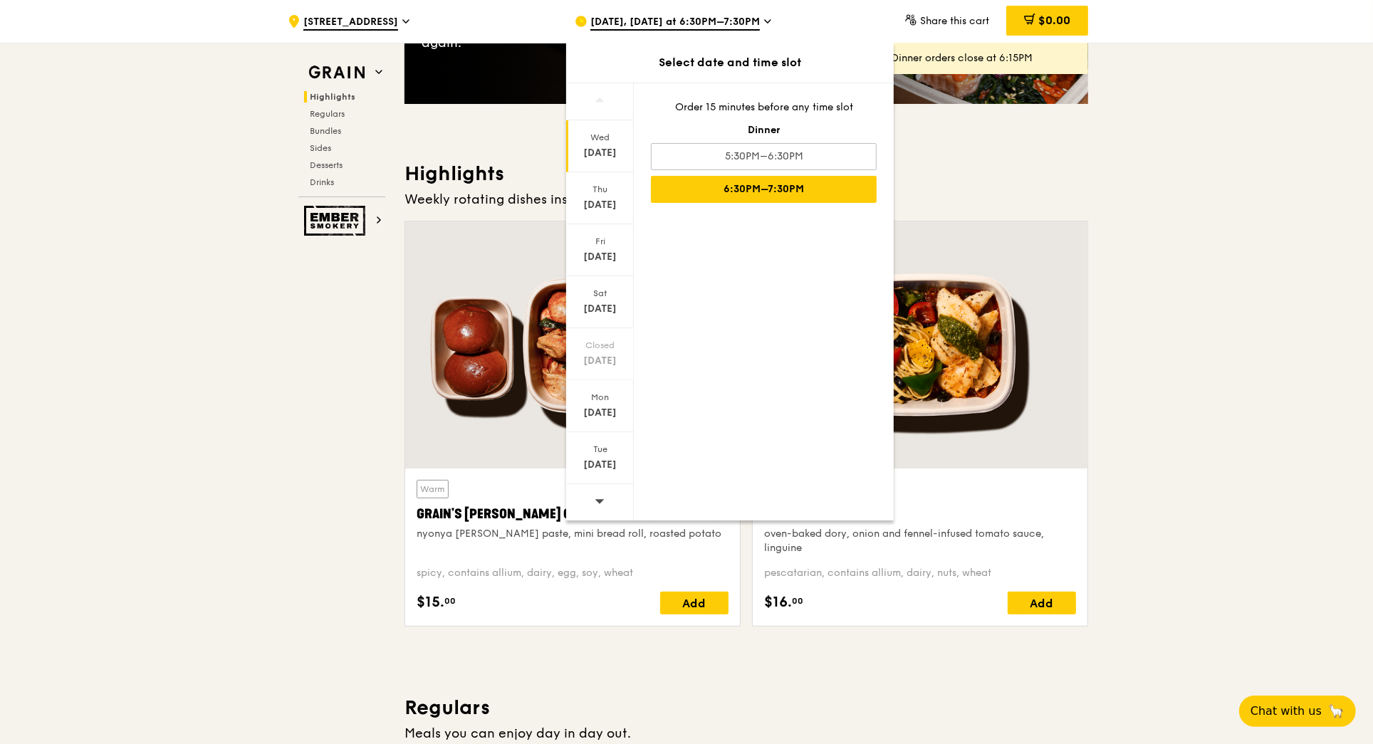
scroll to position [299, 0]
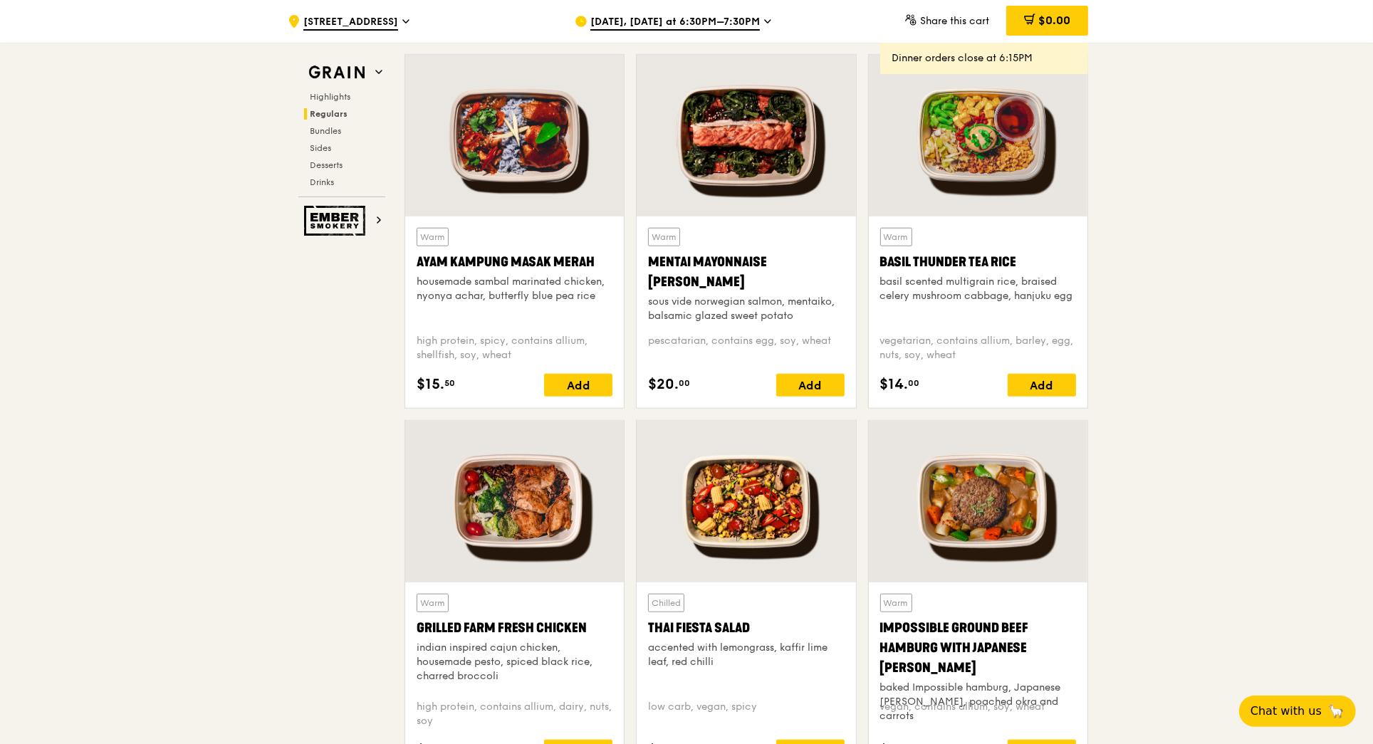
scroll to position [1266, 0]
